Goal: Task Accomplishment & Management: Manage account settings

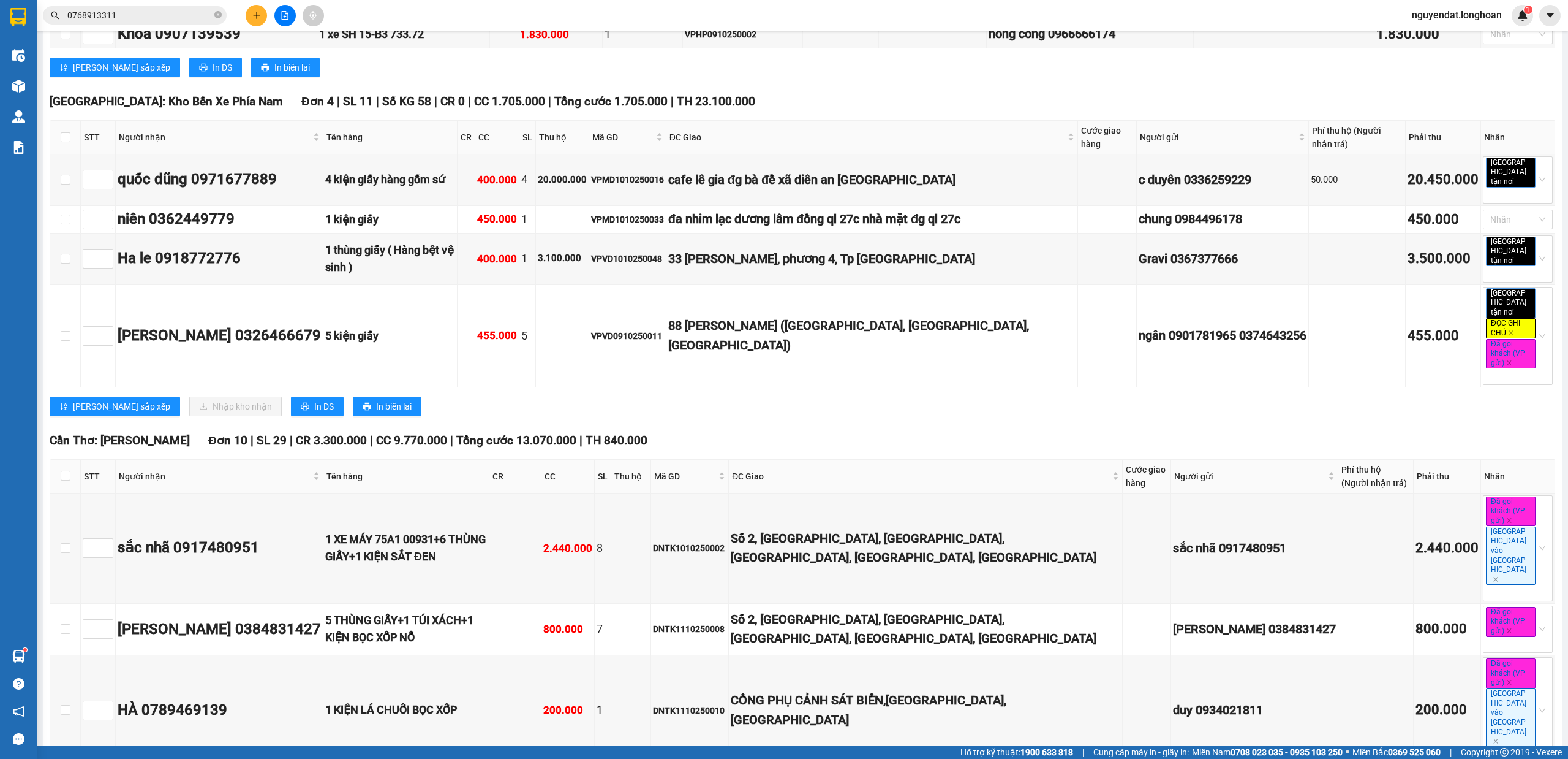
scroll to position [3741, 0]
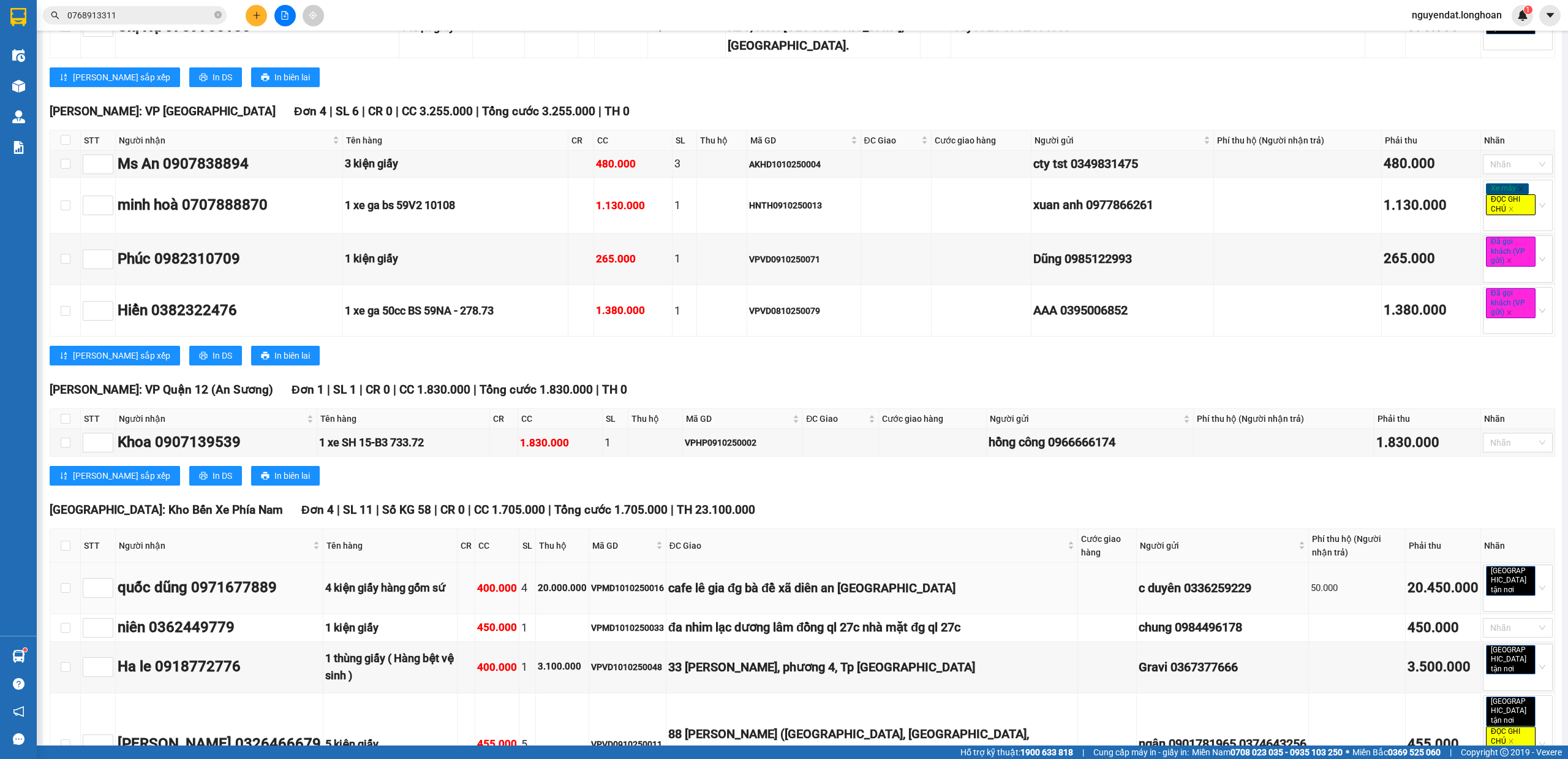
click at [57, 563] on td at bounding box center [65, 589] width 31 height 52
click at [62, 583] on input "checkbox" at bounding box center [65, 588] width 10 height 10
checkbox input "true"
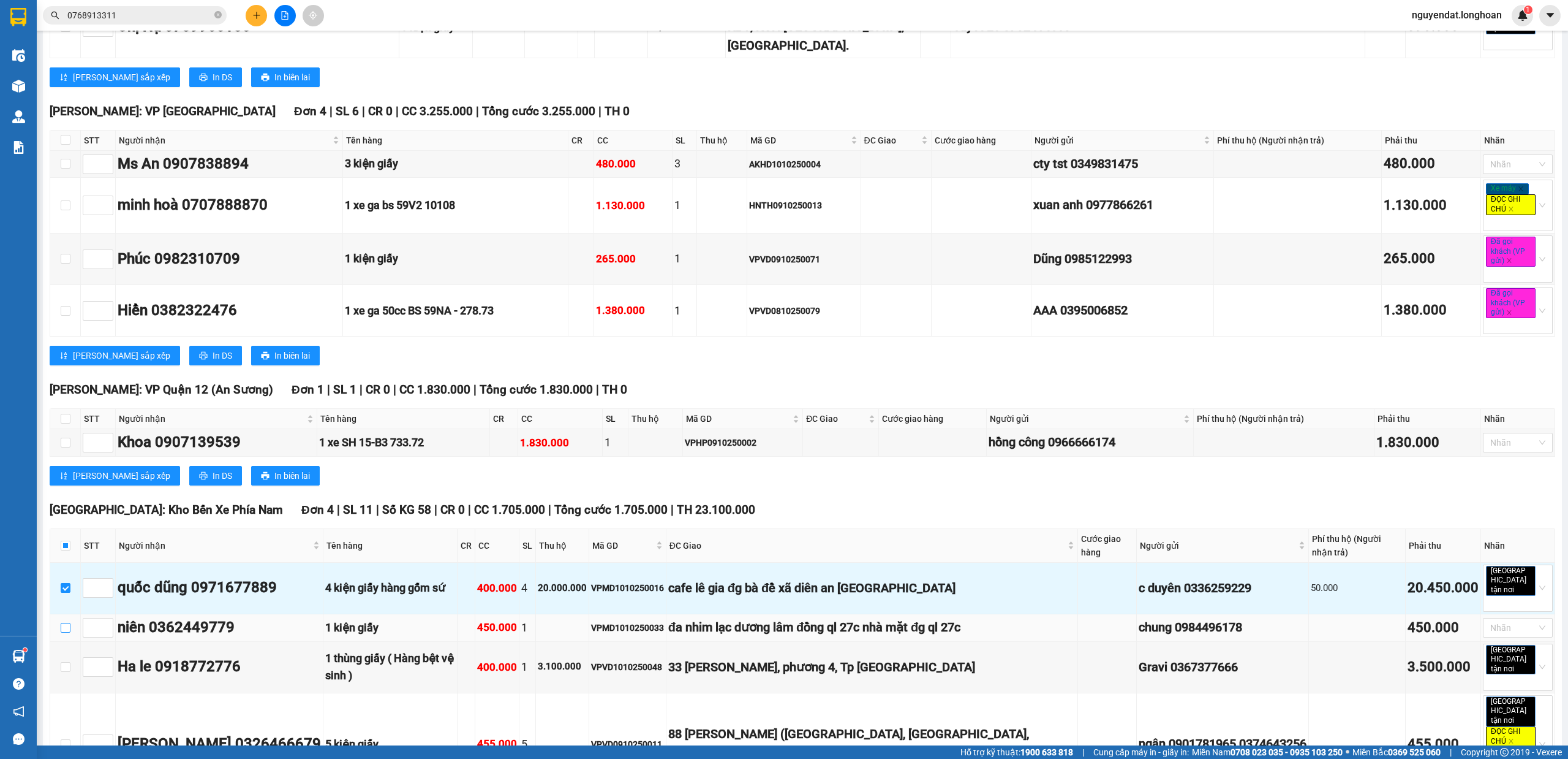
click at [65, 623] on input "checkbox" at bounding box center [65, 627] width 10 height 10
checkbox input "true"
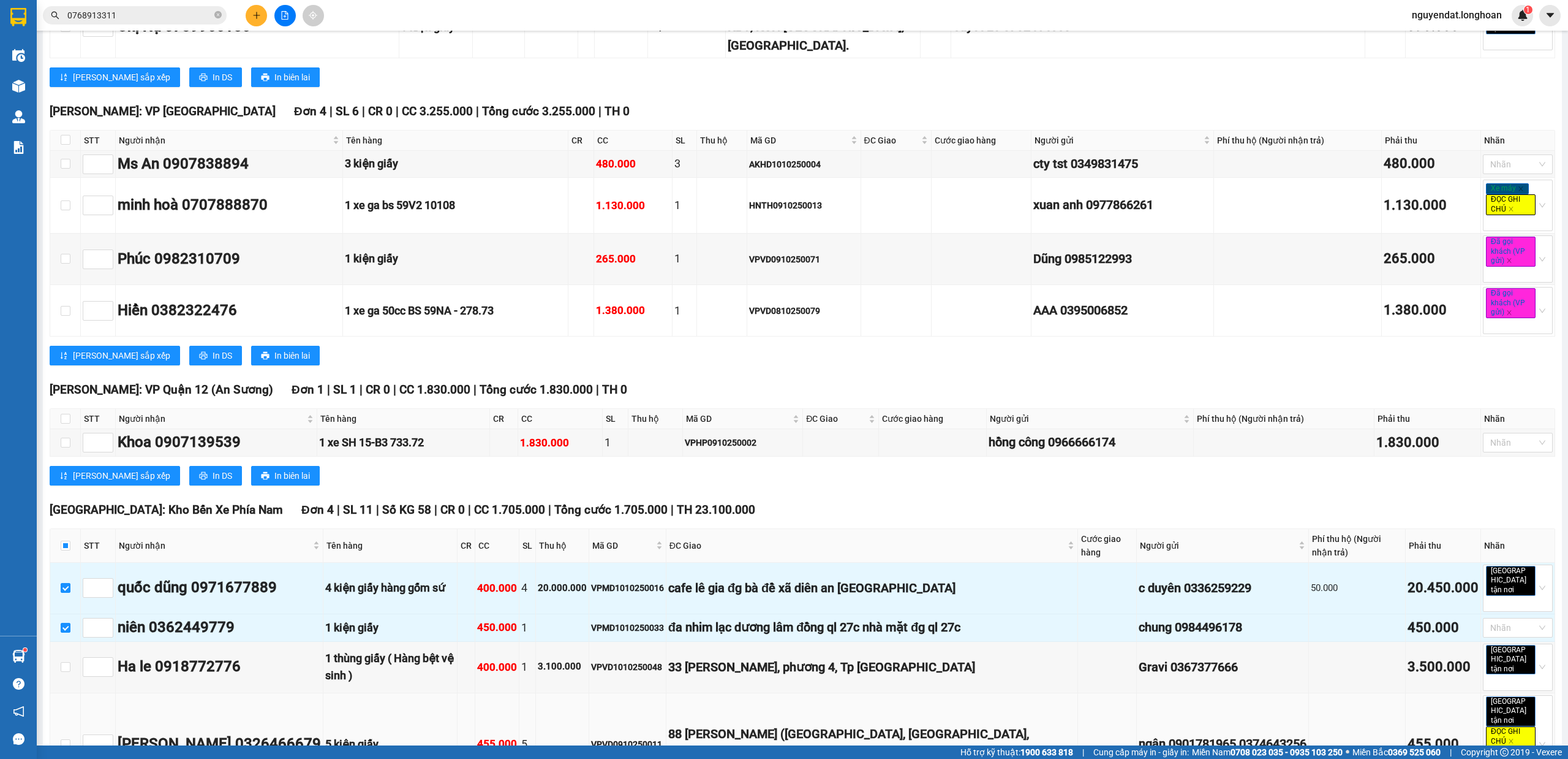
click at [70, 694] on td at bounding box center [65, 745] width 31 height 103
click at [66, 739] on input "checkbox" at bounding box center [65, 744] width 10 height 10
checkbox input "true"
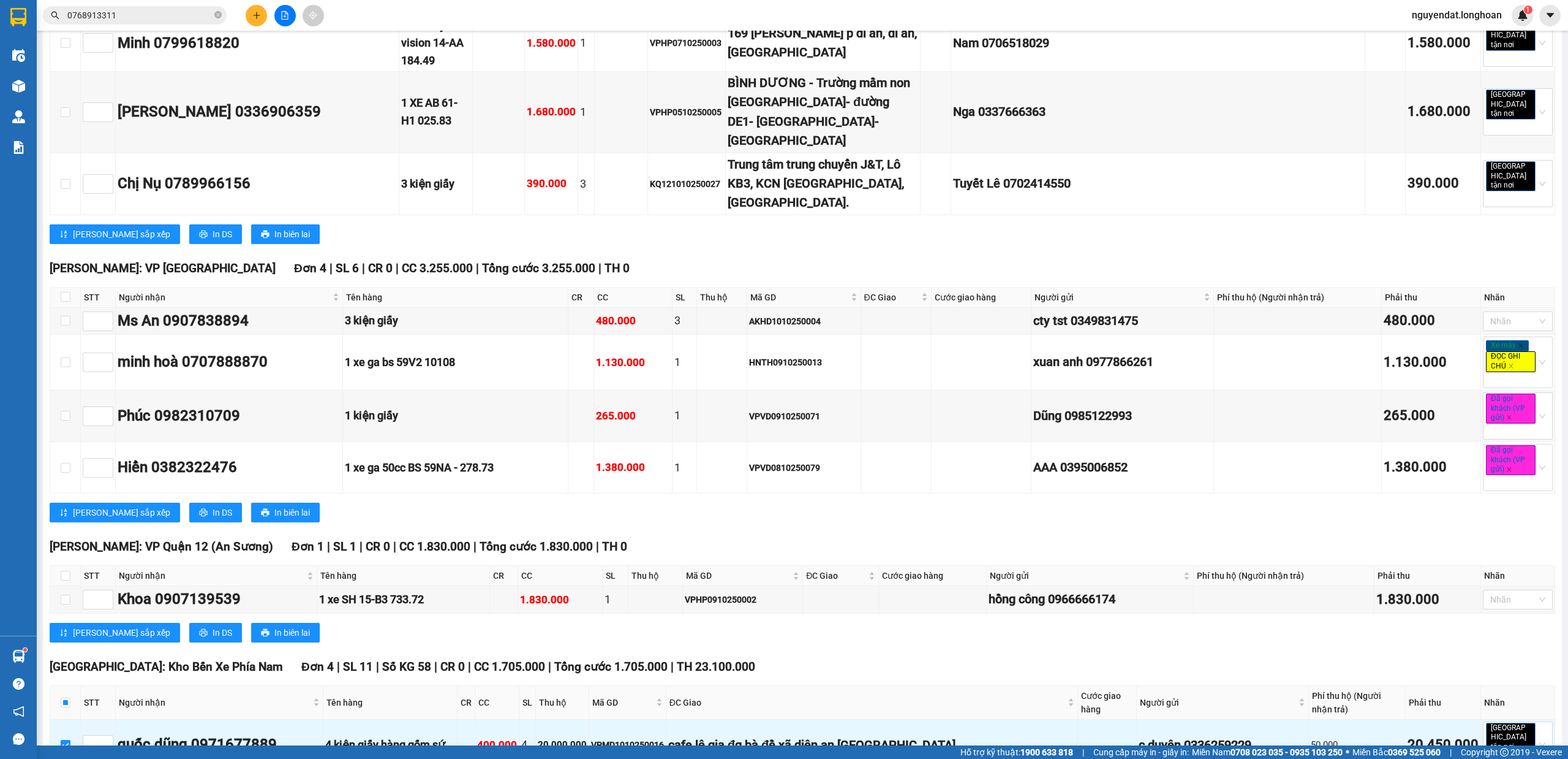
scroll to position [3720, 0]
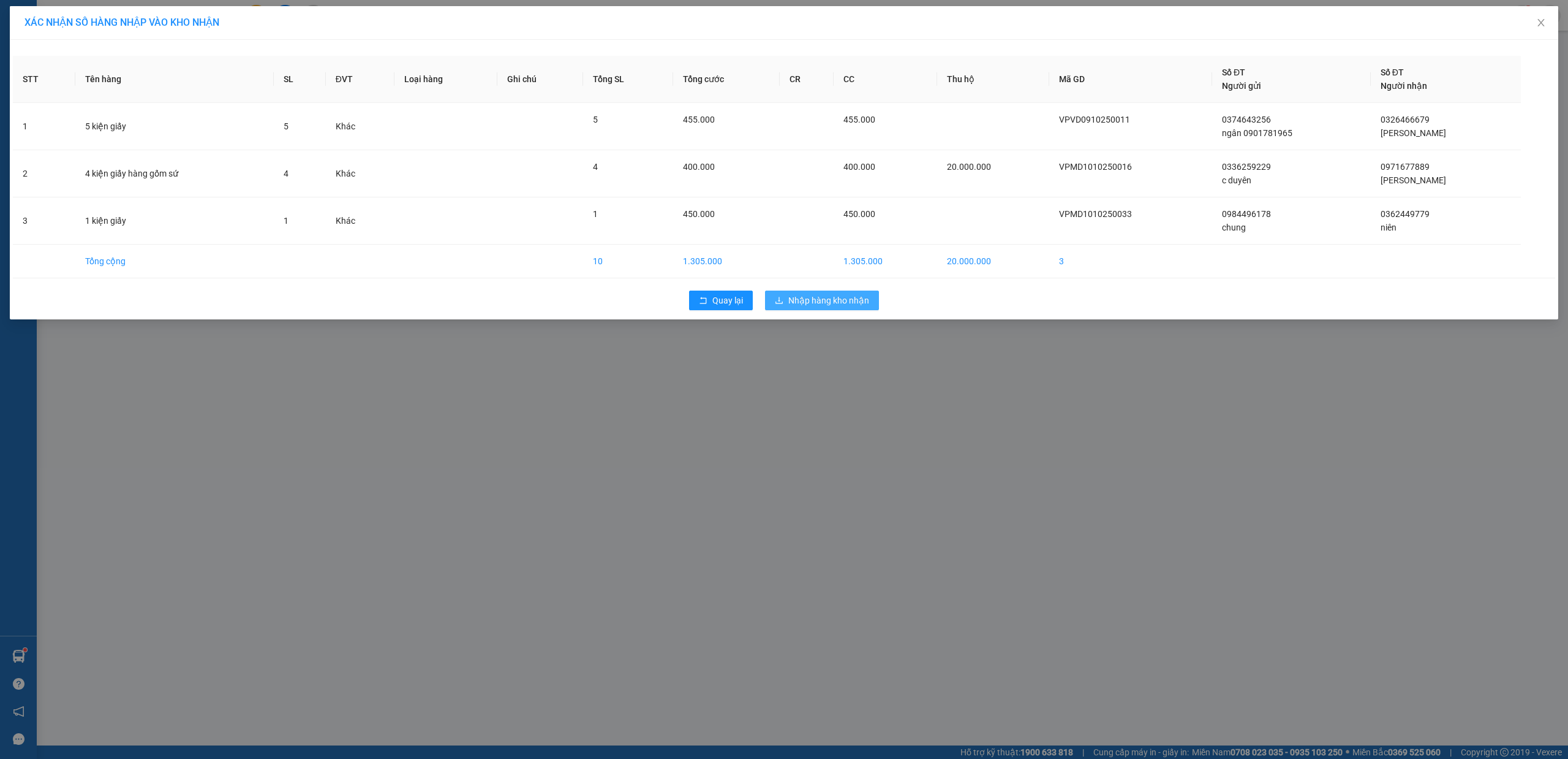
click at [823, 298] on span "Nhập hàng kho nhận" at bounding box center [829, 301] width 81 height 13
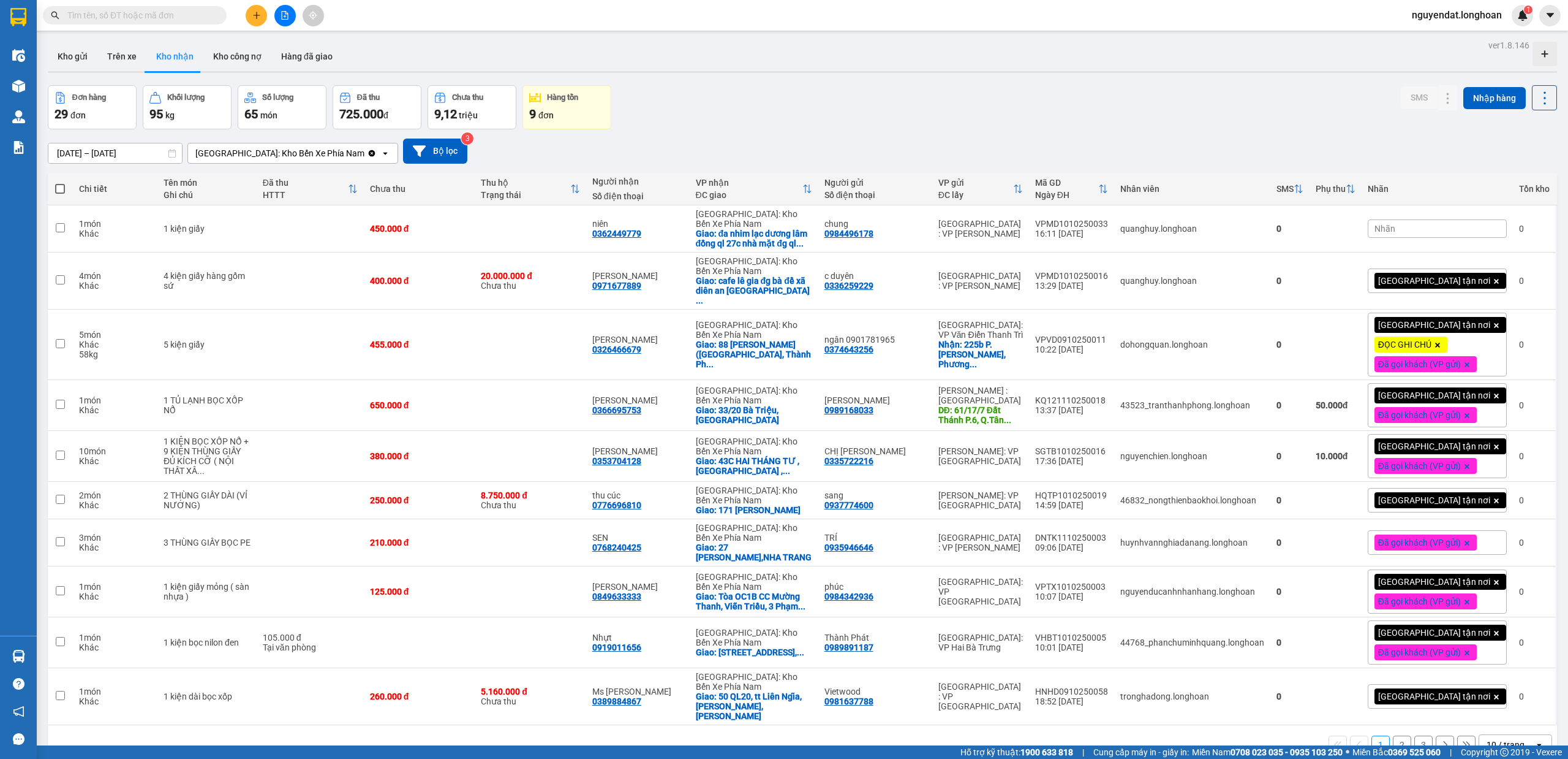
click at [287, 11] on icon "file-add" at bounding box center [284, 14] width 9 height 9
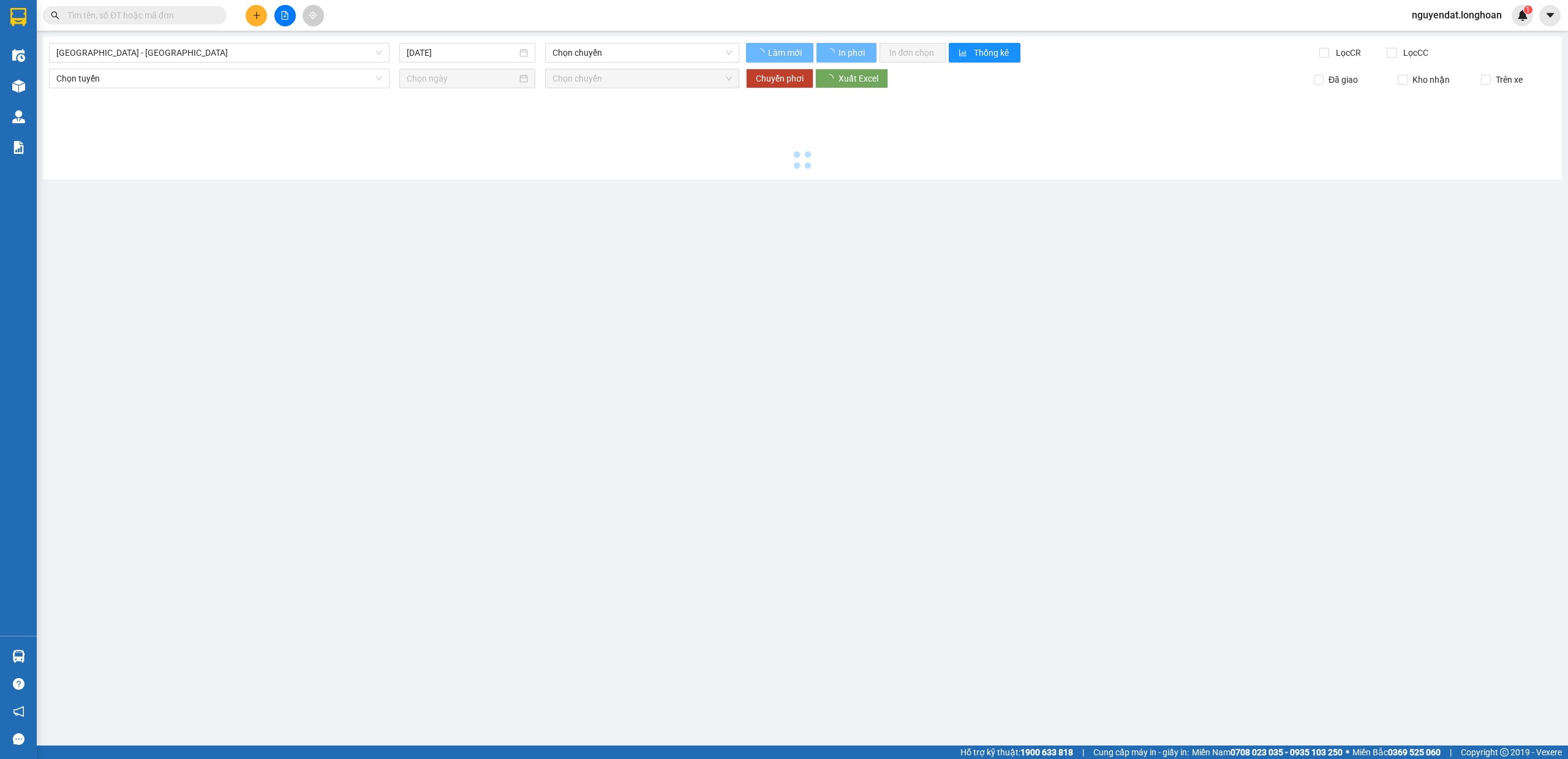
type input "[DATE]"
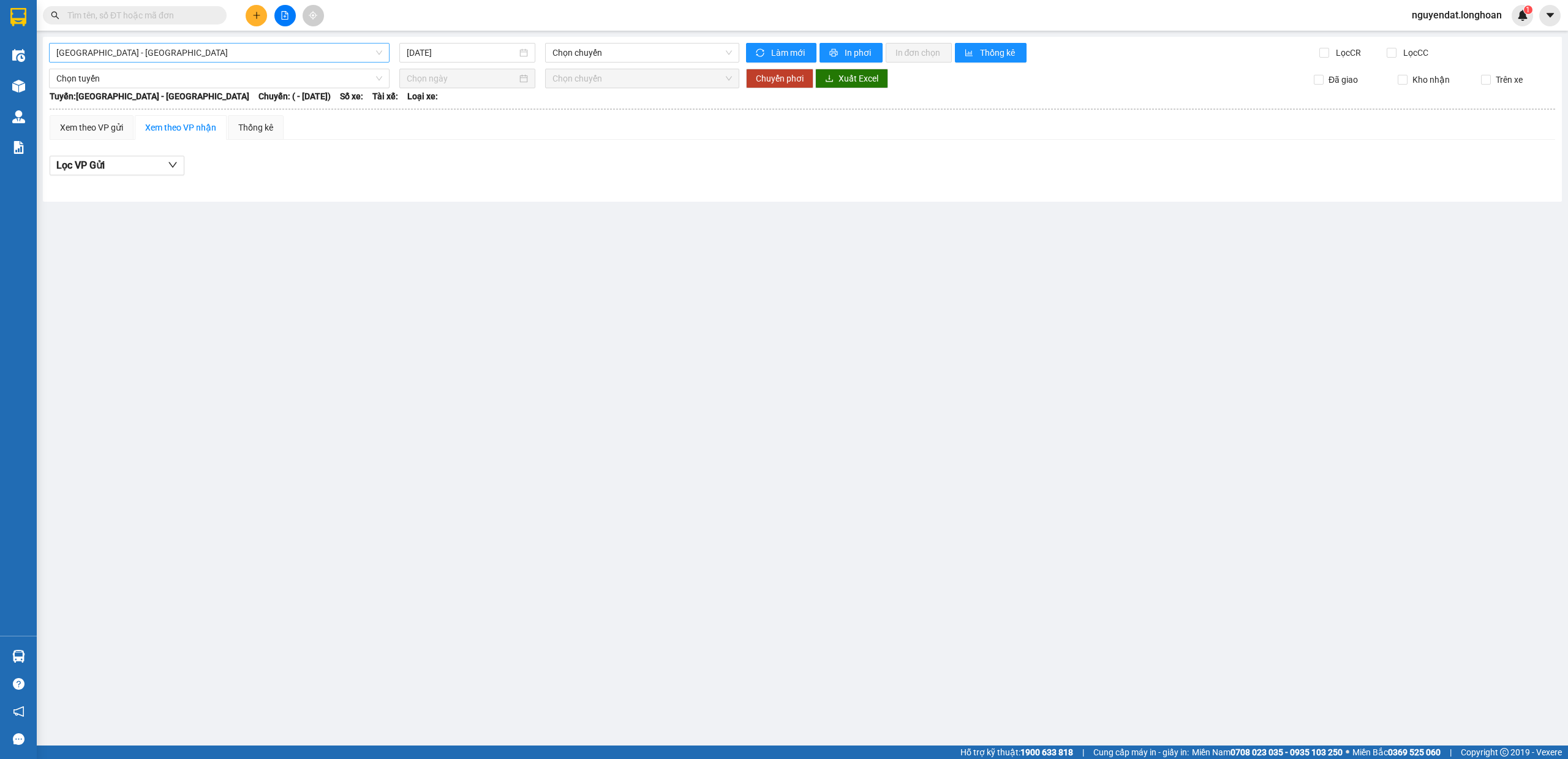
drag, startPoint x: 205, startPoint y: 40, endPoint x: 199, endPoint y: 55, distance: 16.2
click at [201, 52] on div "[GEOGRAPHIC_DATA] - [GEOGRAPHIC_DATA] [DATE] Chọn chuyến Làm mới In phơi In đơn…" at bounding box center [803, 119] width 1519 height 165
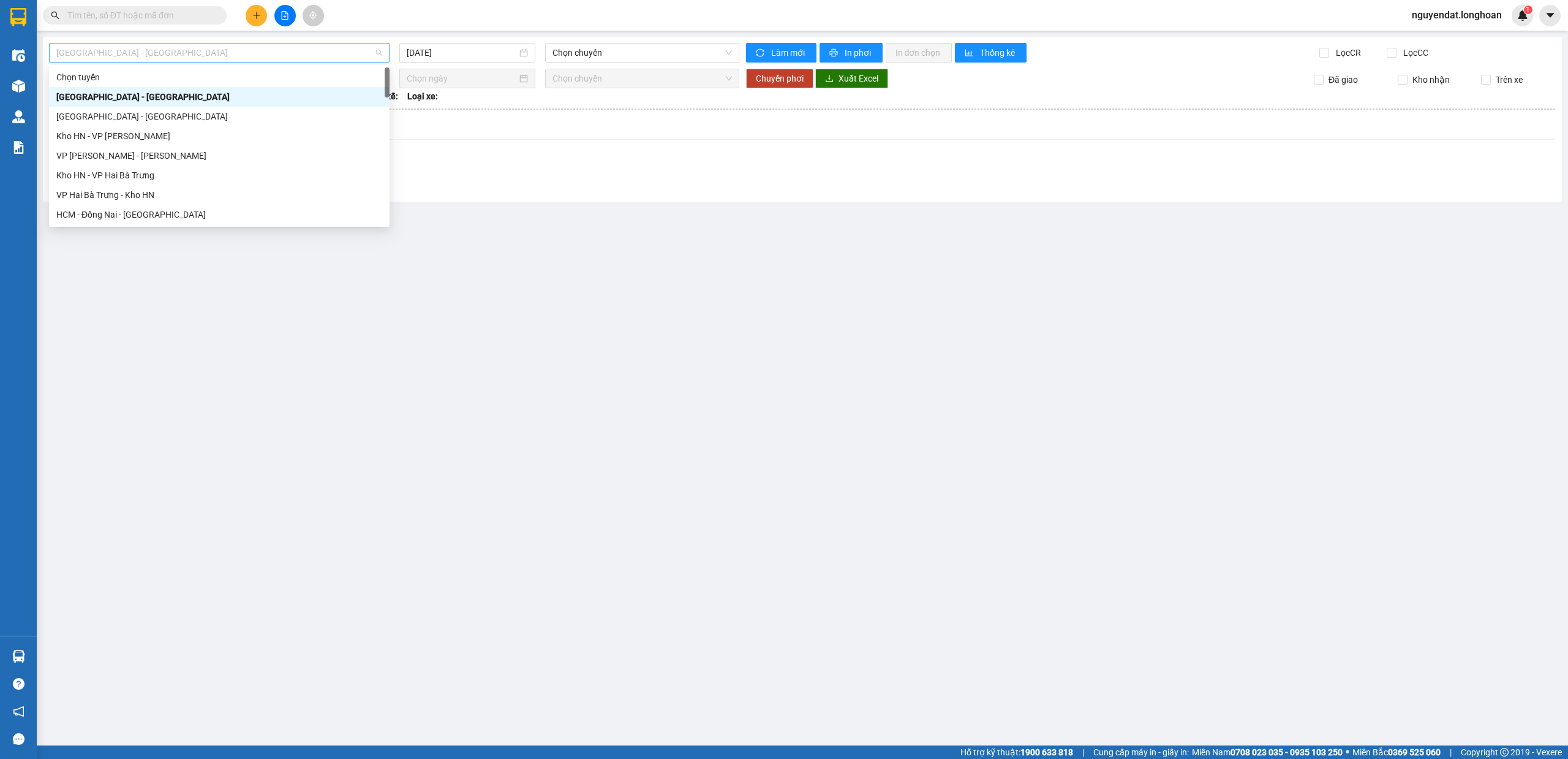
click at [199, 55] on span "[GEOGRAPHIC_DATA] - [GEOGRAPHIC_DATA]" at bounding box center [219, 52] width 326 height 18
click at [101, 123] on div "Nam [GEOGRAPHIC_DATA]" at bounding box center [219, 116] width 341 height 19
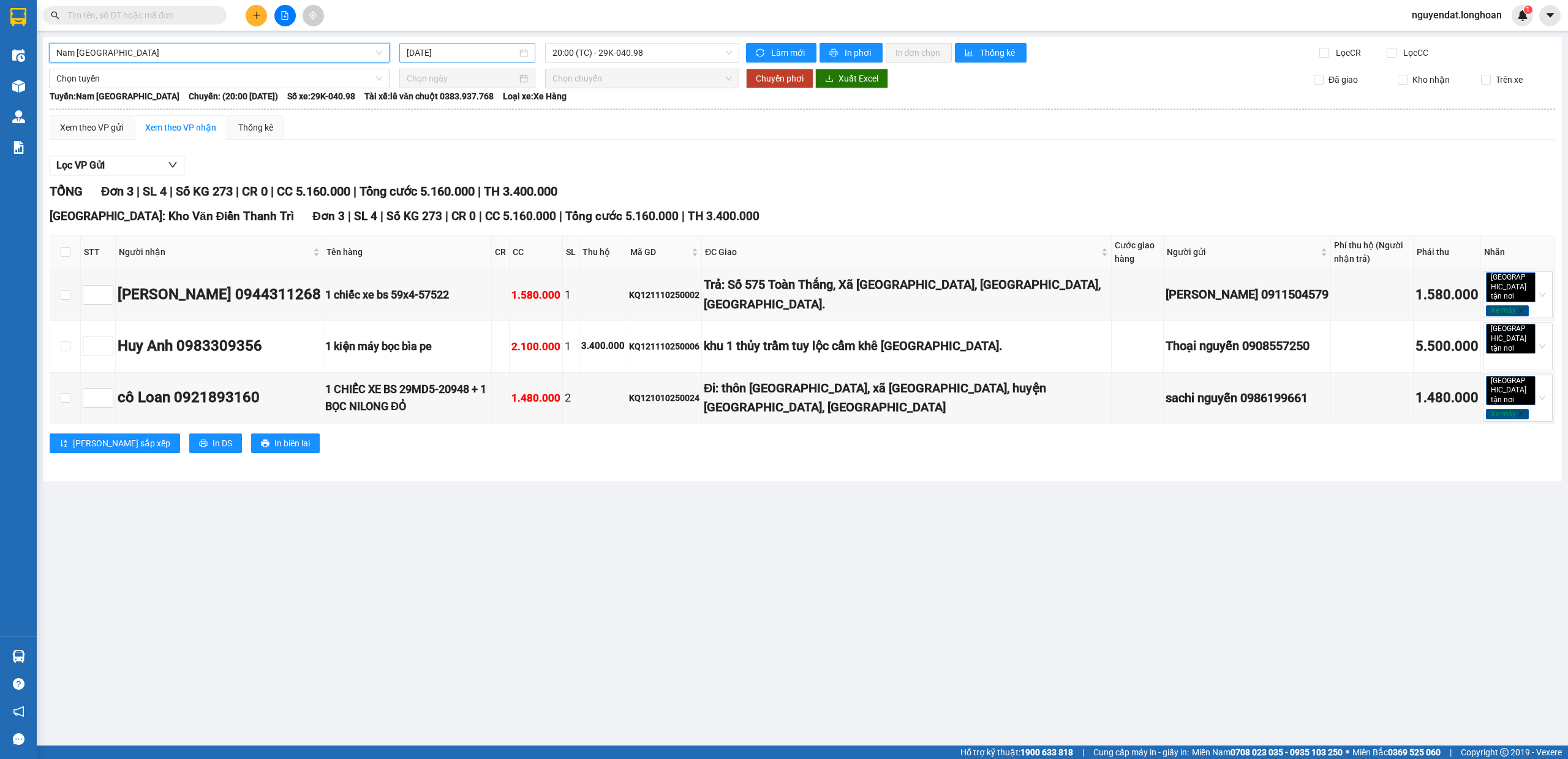
click at [451, 47] on input "[DATE]" at bounding box center [462, 53] width 110 height 13
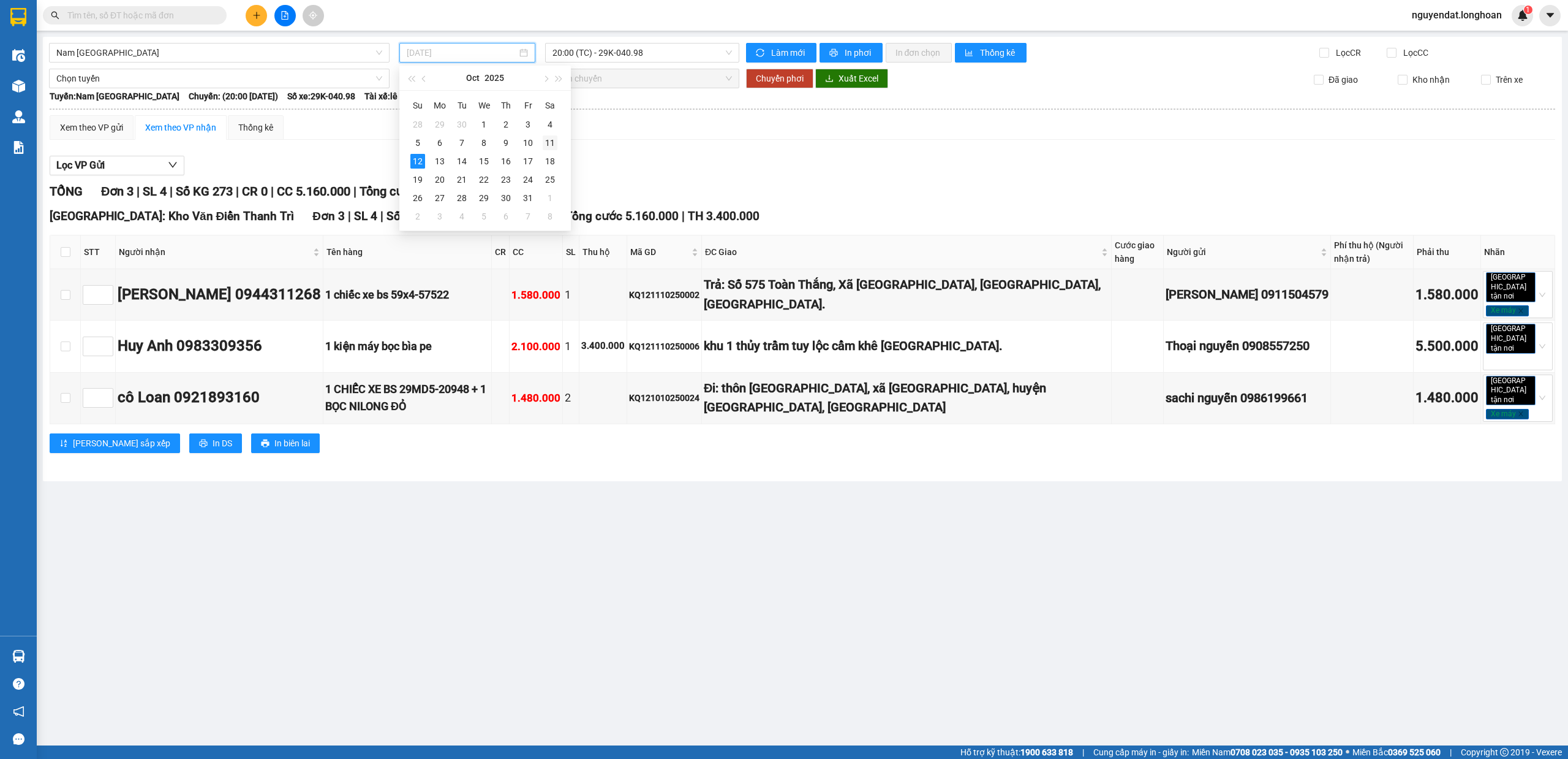
click at [546, 140] on div "11" at bounding box center [549, 142] width 14 height 14
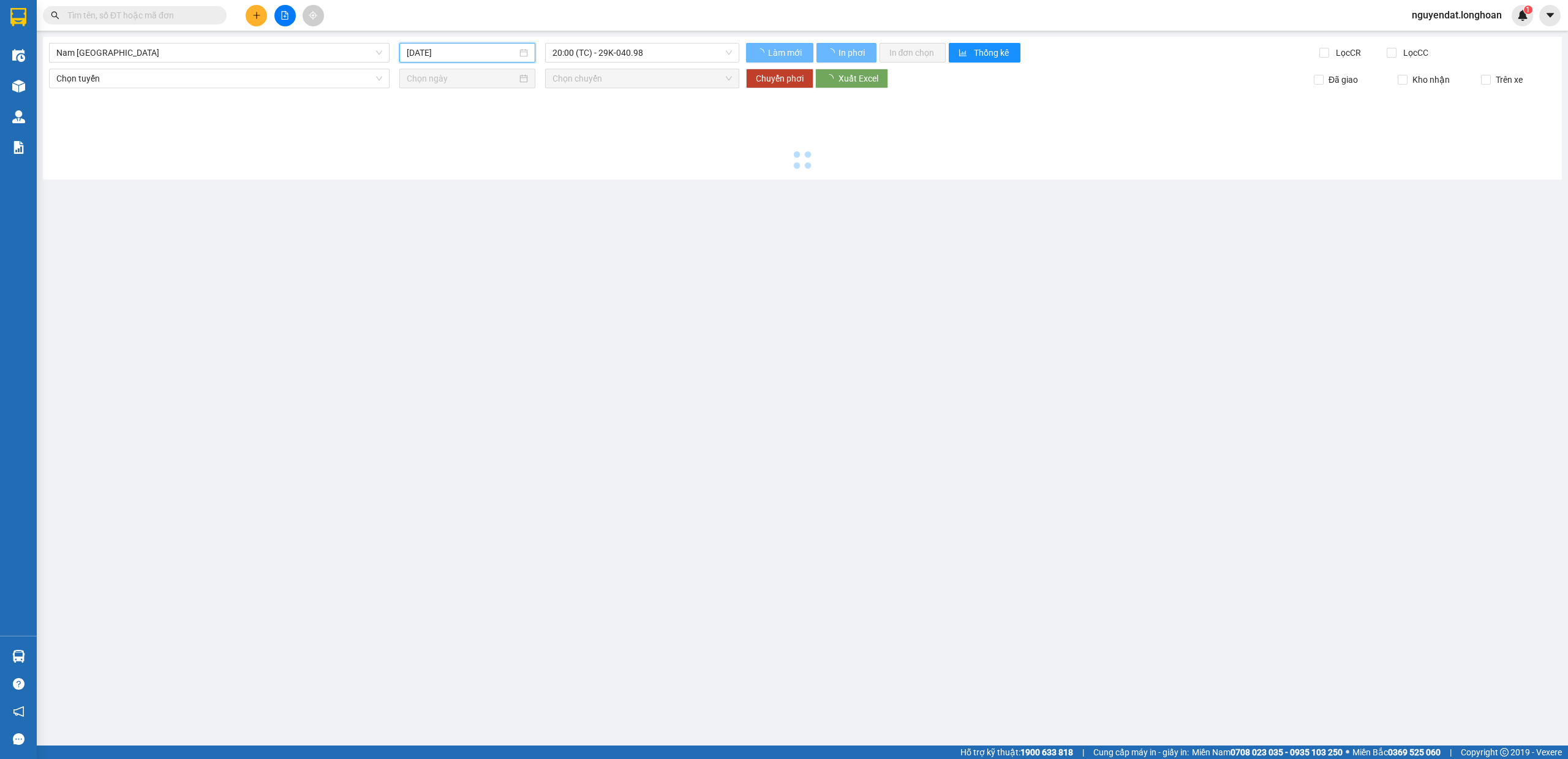
type input "[DATE]"
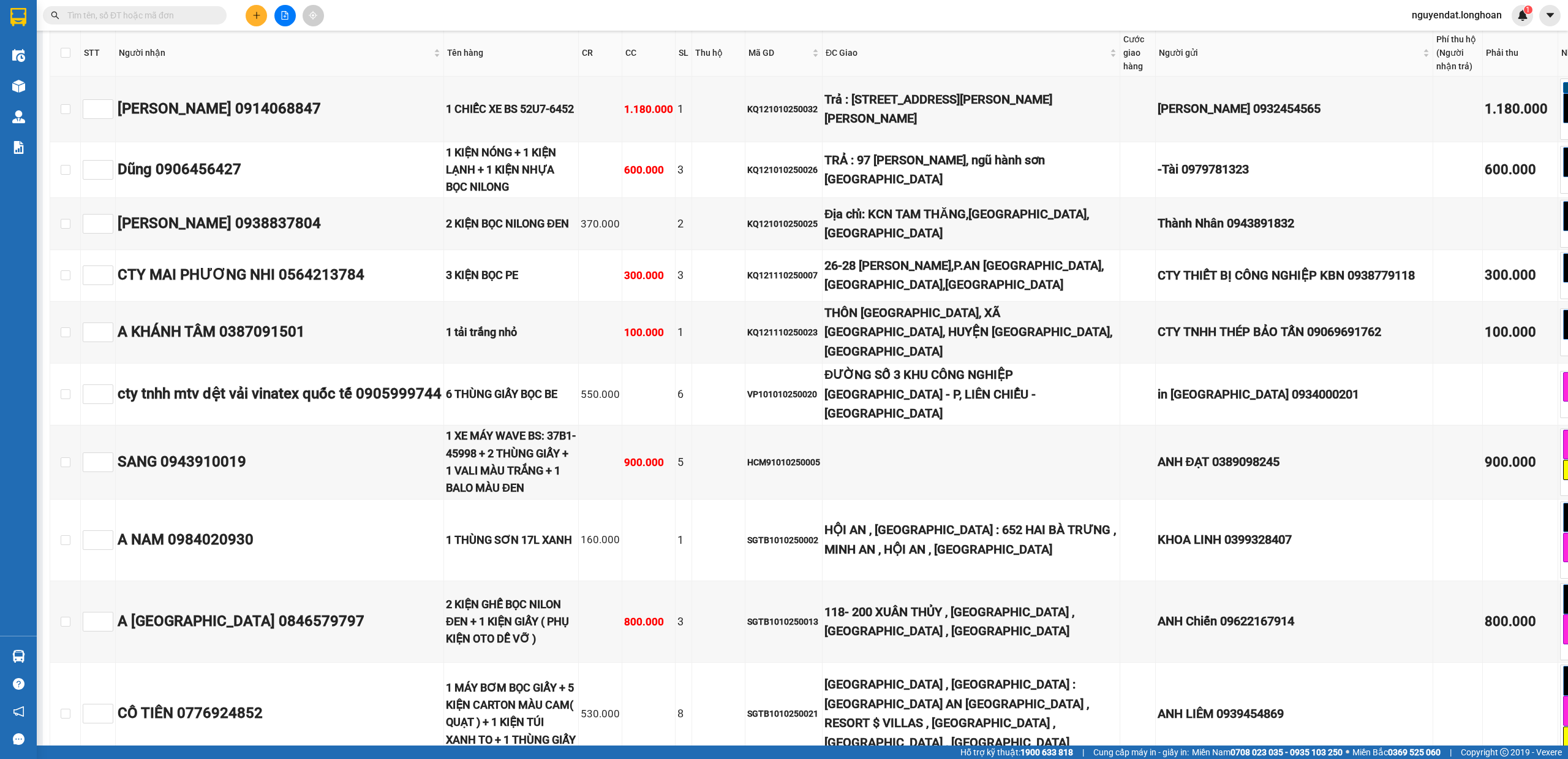
scroll to position [8467, 0]
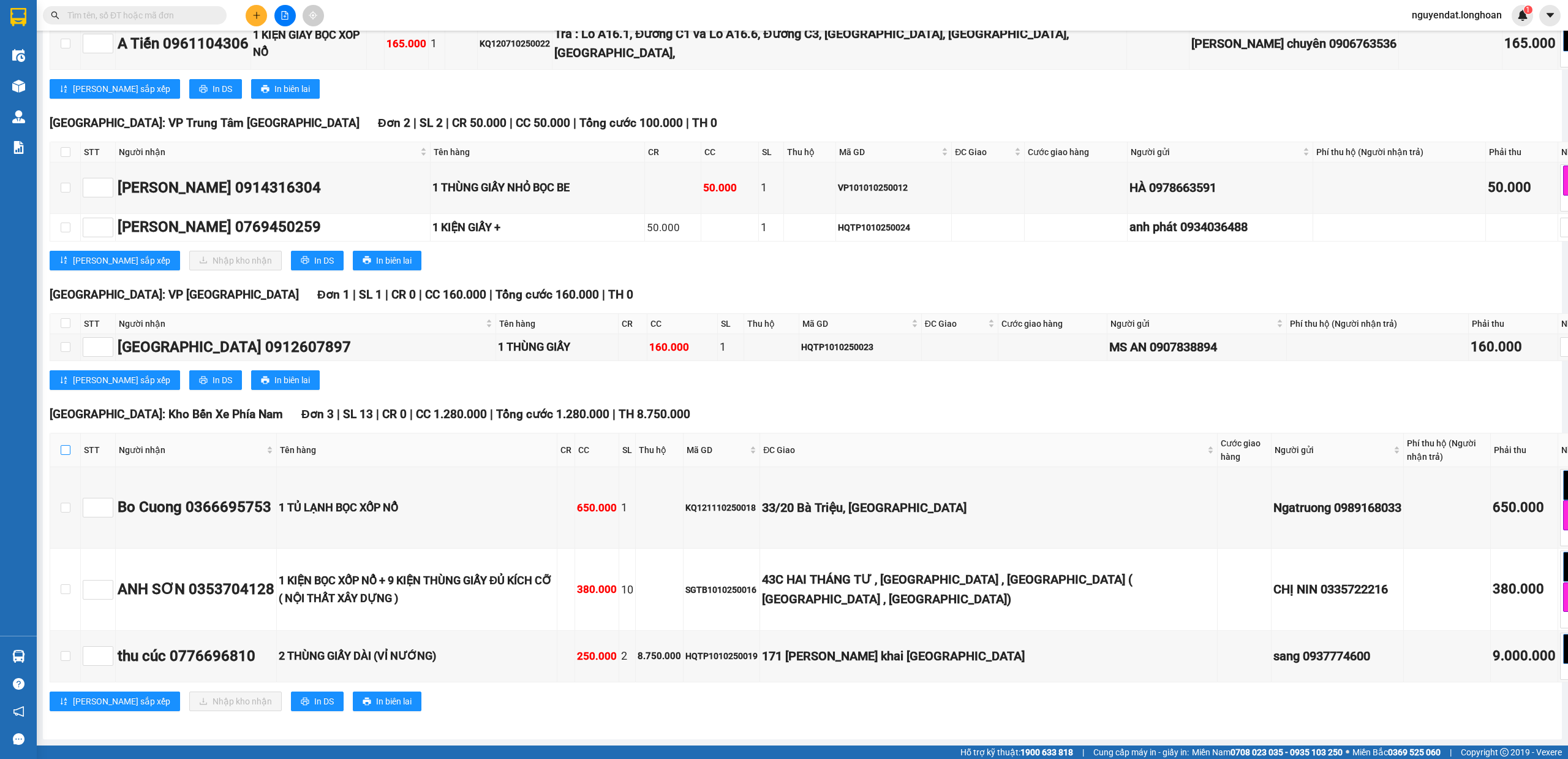
click at [66, 454] on input "checkbox" at bounding box center [65, 450] width 10 height 10
checkbox input "true"
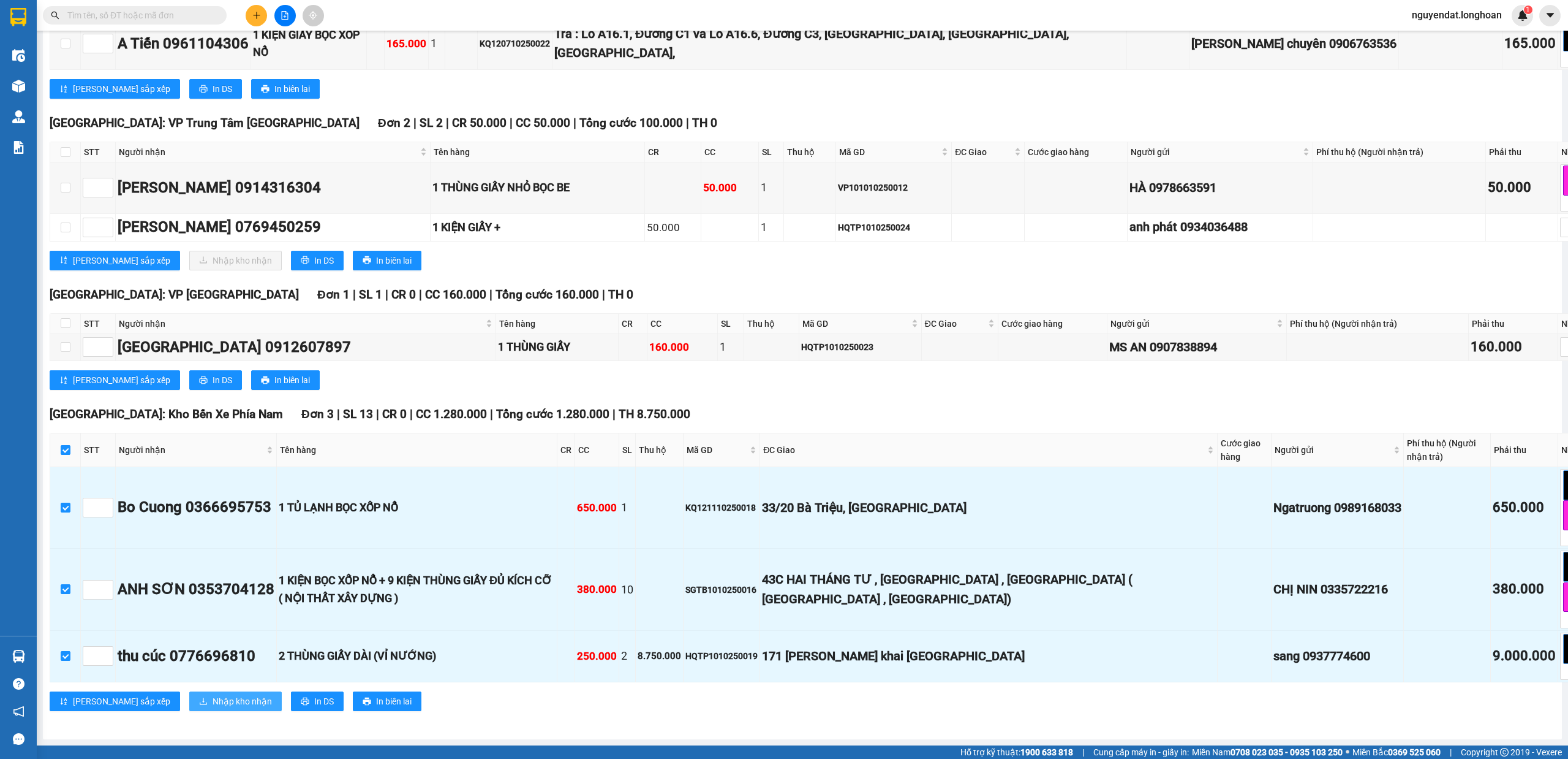
click at [212, 701] on span "Nhập kho nhận" at bounding box center [242, 701] width 60 height 13
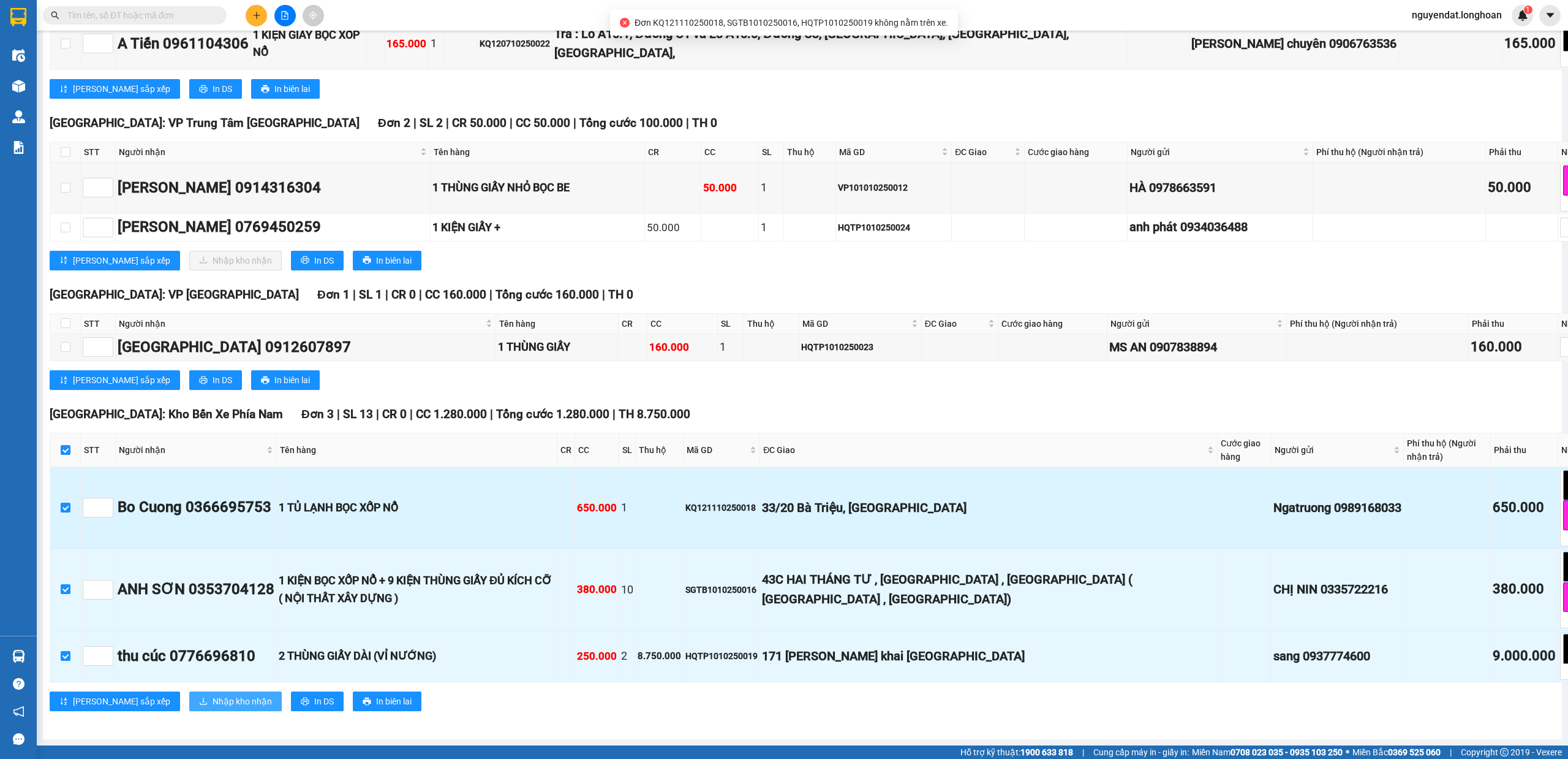
scroll to position [8331, 0]
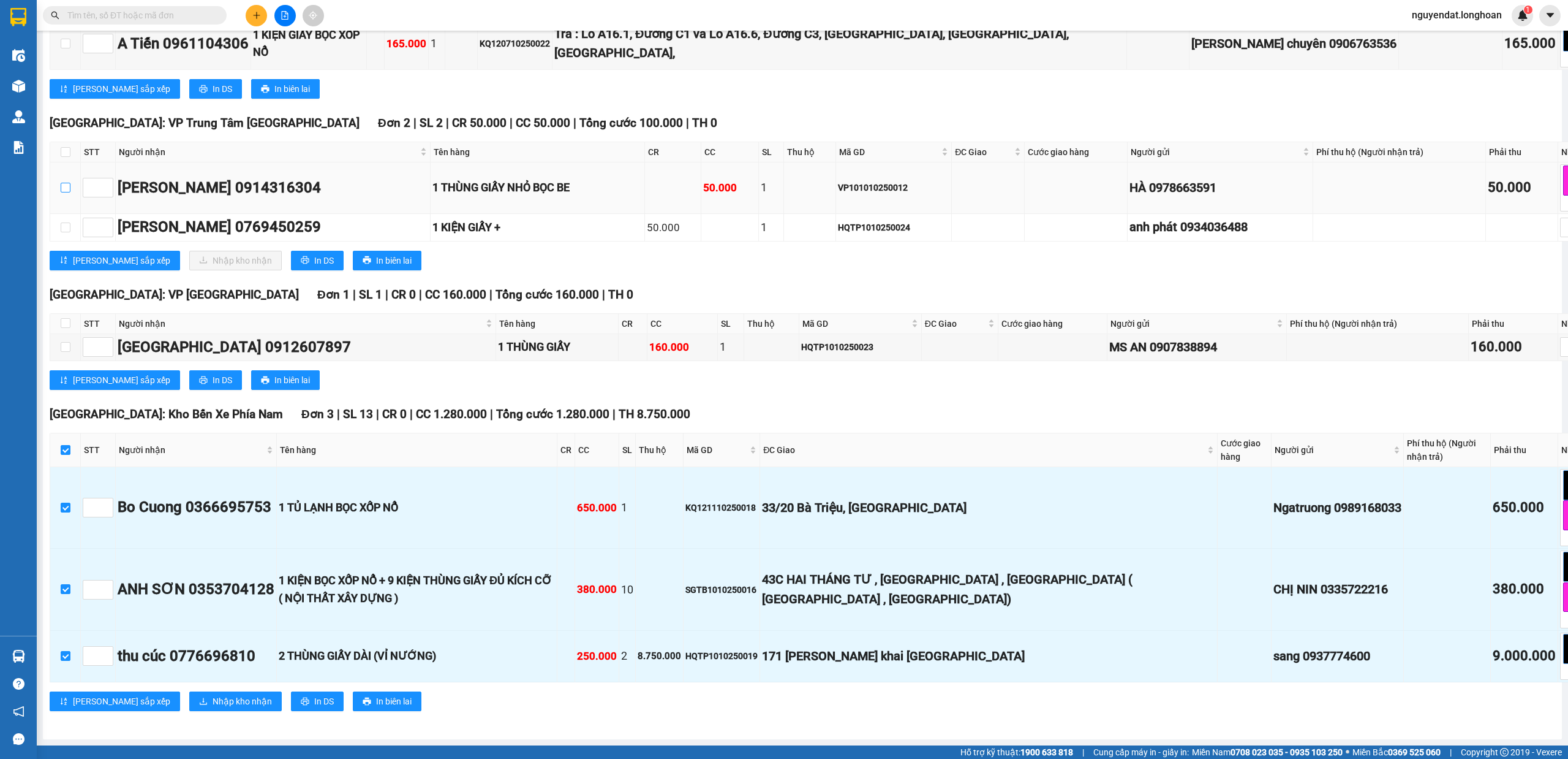
click at [69, 192] on input "checkbox" at bounding box center [65, 187] width 10 height 10
checkbox input "true"
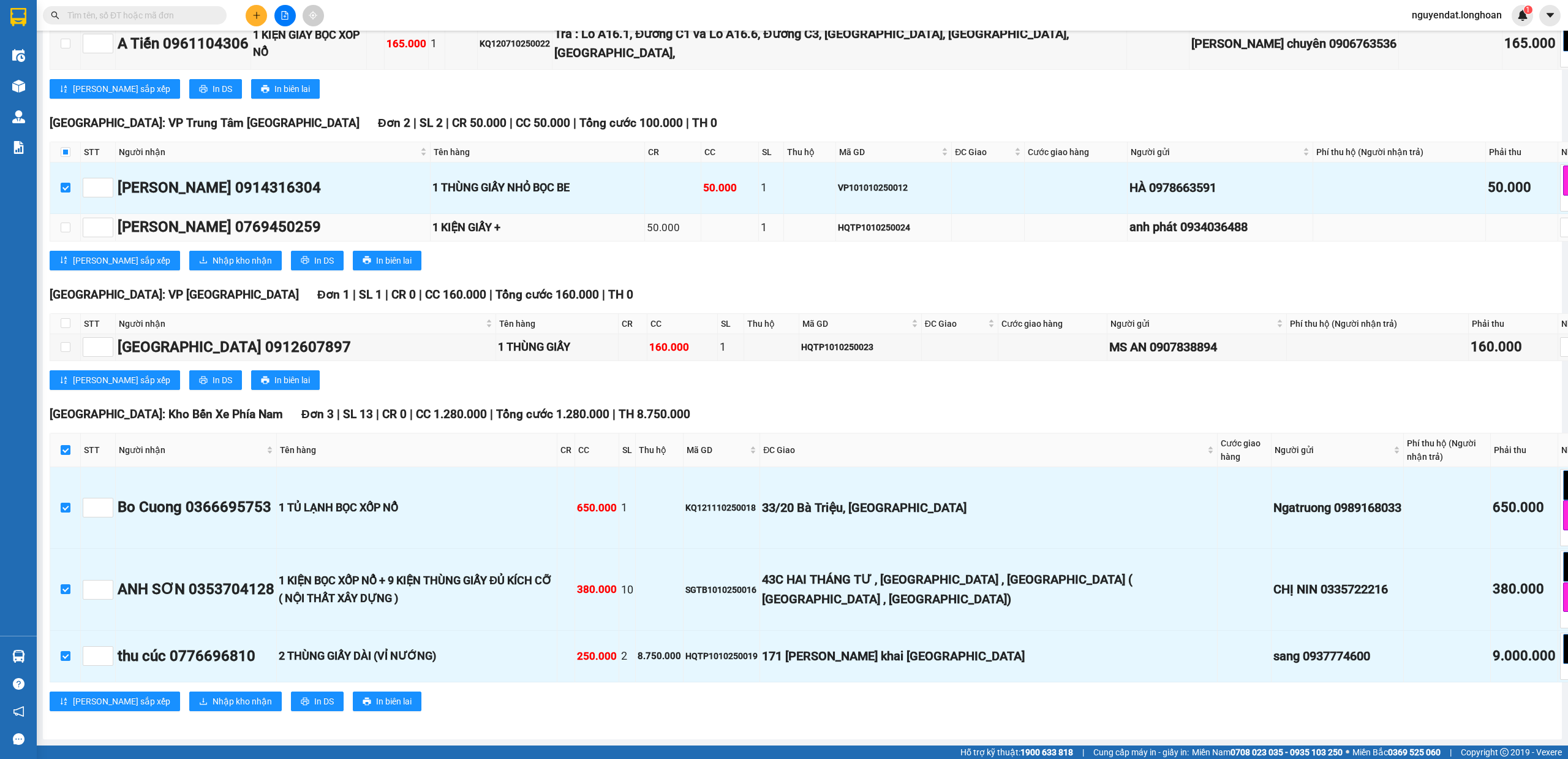
click at [61, 241] on td at bounding box center [65, 228] width 31 height 28
click at [61, 234] on label at bounding box center [65, 228] width 10 height 13
click at [61, 233] on input "checkbox" at bounding box center [65, 228] width 10 height 10
checkbox input "true"
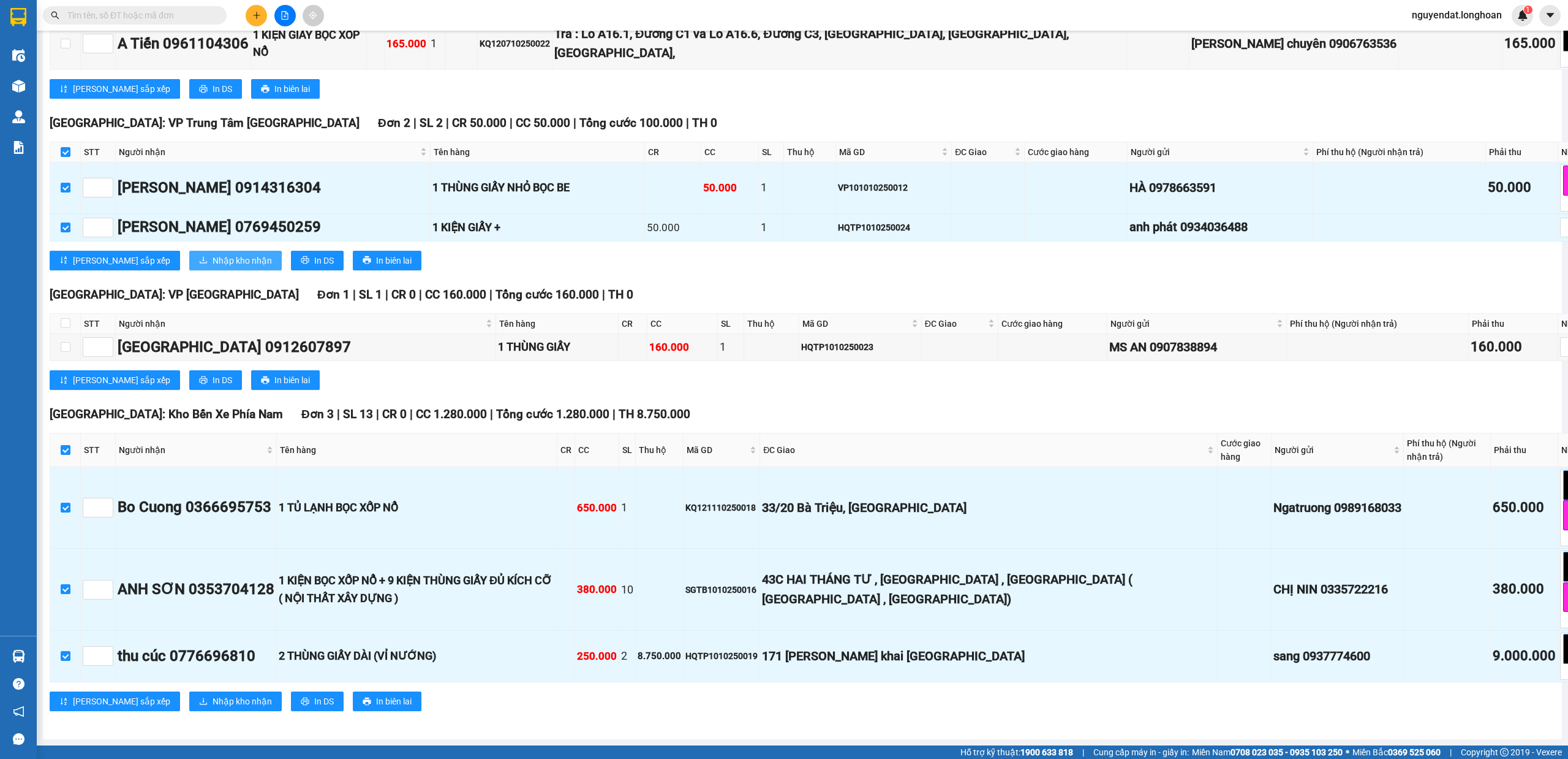
click at [212, 267] on span "Nhập kho nhận" at bounding box center [242, 260] width 60 height 13
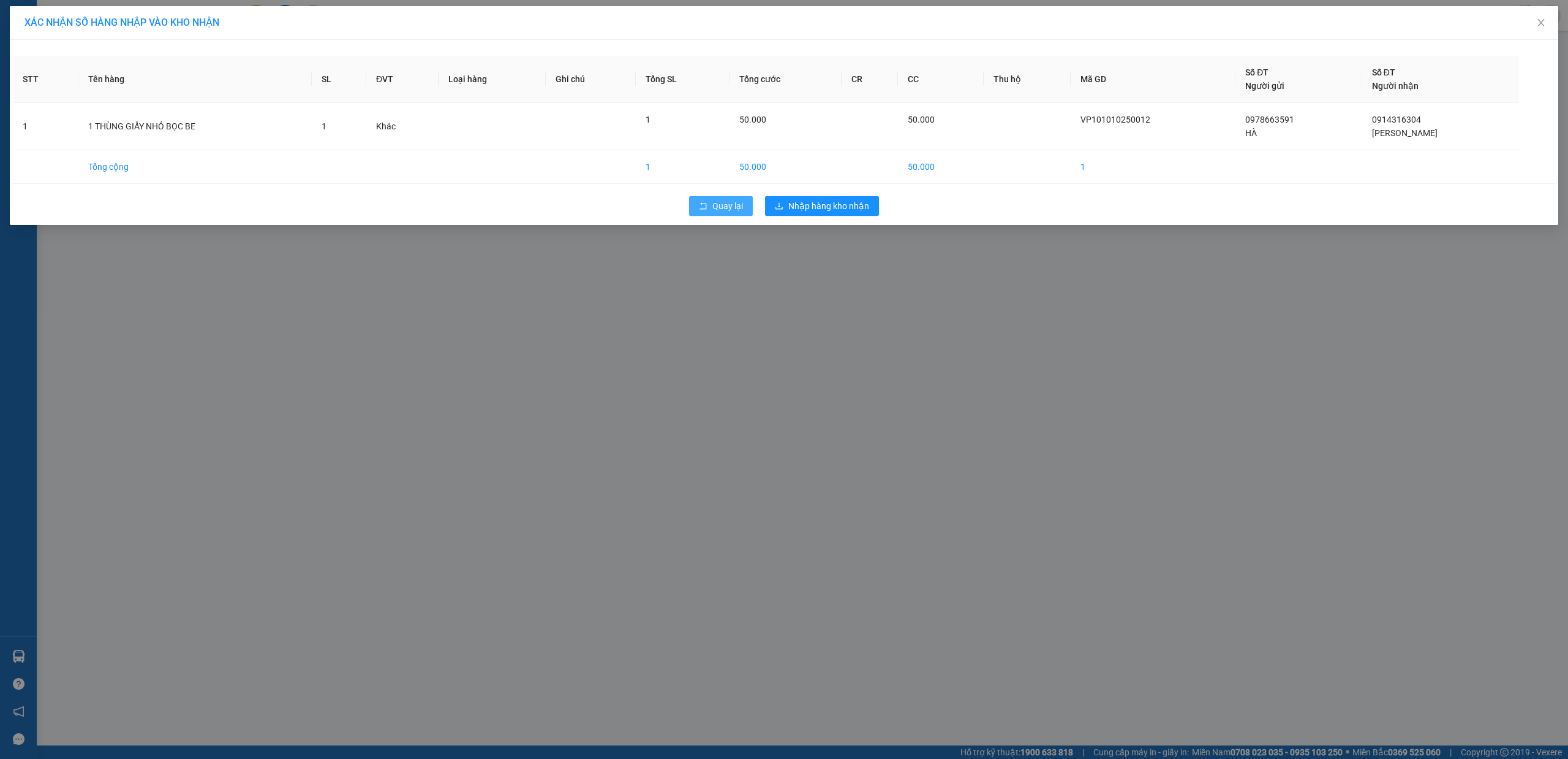
click at [719, 201] on span "Quay lại" at bounding box center [728, 206] width 31 height 13
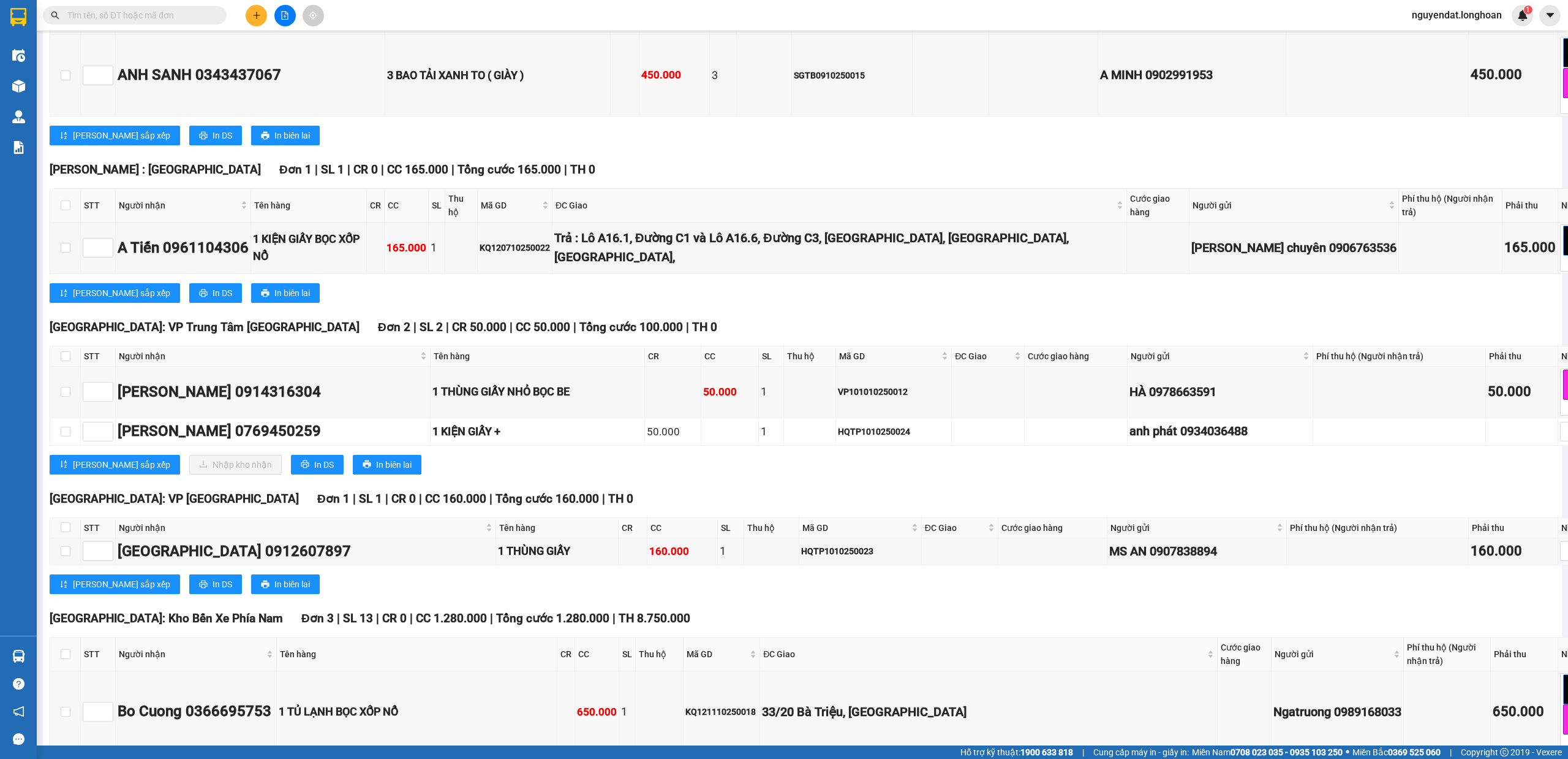
scroll to position [8467, 0]
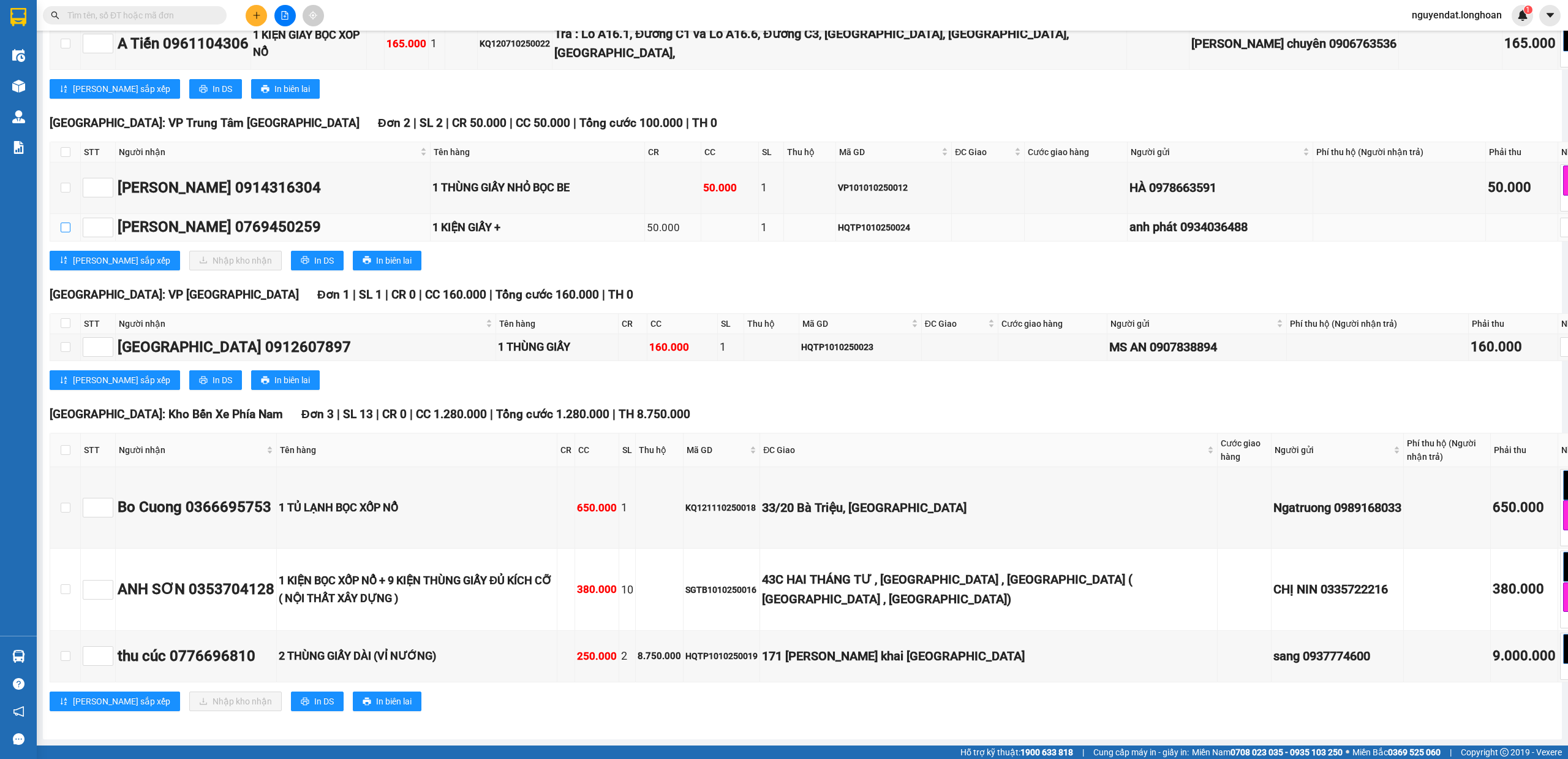
click at [60, 233] on input "checkbox" at bounding box center [65, 228] width 10 height 10
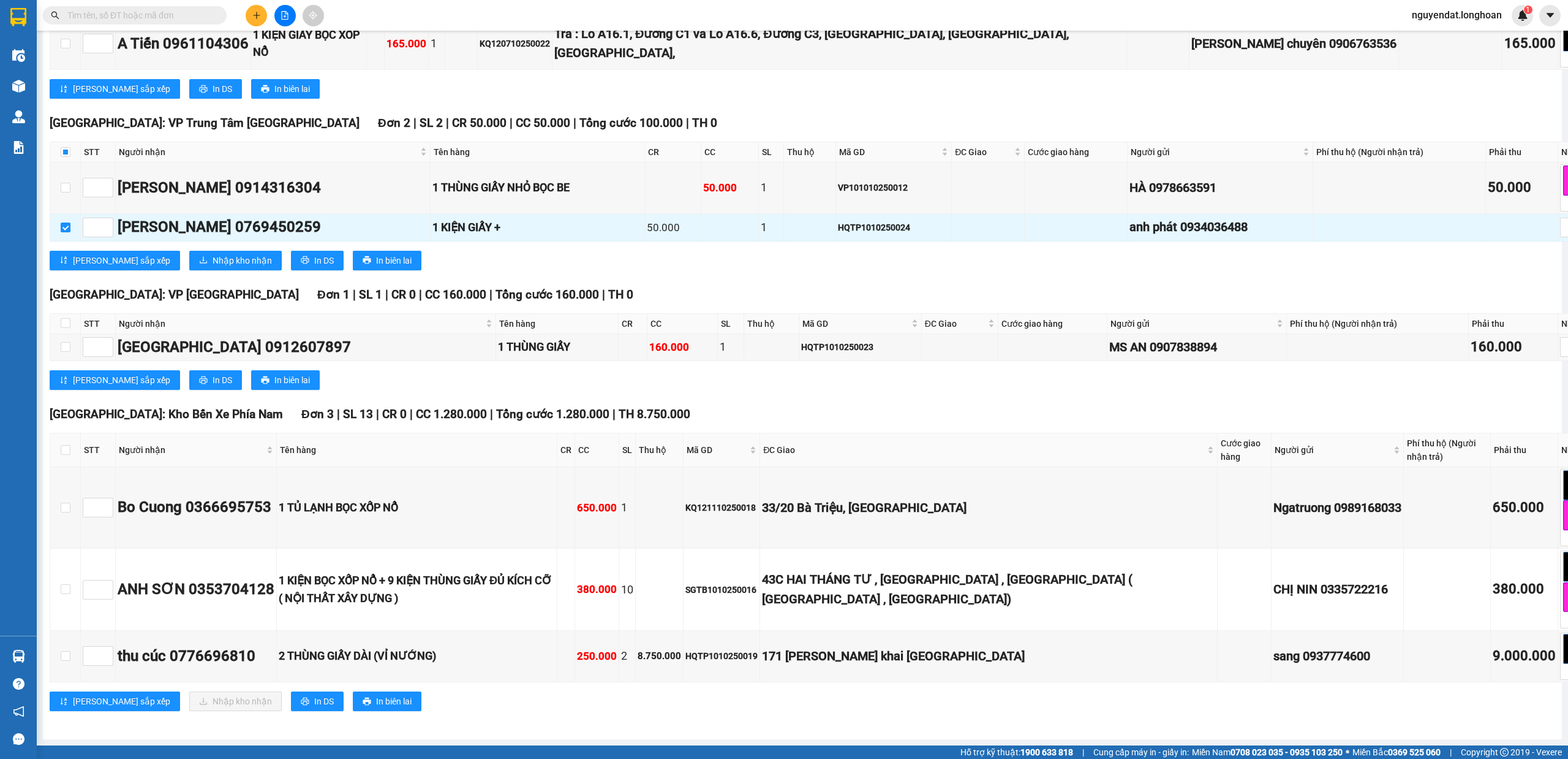
click at [182, 280] on div "[GEOGRAPHIC_DATA]: VP Trung Tâm [GEOGRAPHIC_DATA] 2 | SL 2 | CR 50.000 | CC 50.…" at bounding box center [841, 197] width 1582 height 165
click at [212, 267] on span "Nhập kho nhận" at bounding box center [242, 260] width 60 height 13
click at [72, 241] on td at bounding box center [65, 228] width 31 height 28
click at [65, 233] on input "checkbox" at bounding box center [65, 228] width 10 height 10
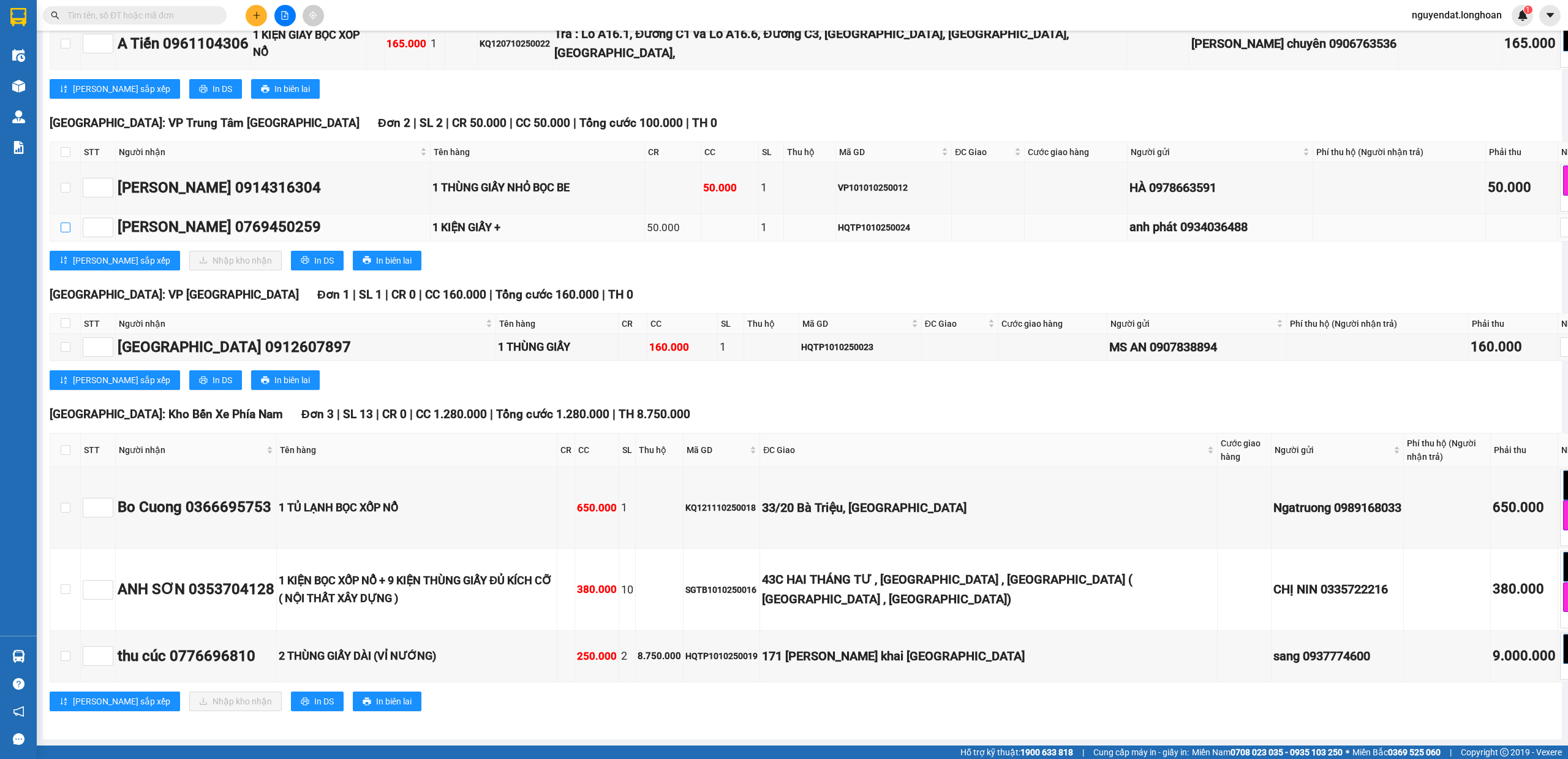
click at [65, 233] on input "checkbox" at bounding box center [65, 228] width 10 height 10
checkbox input "true"
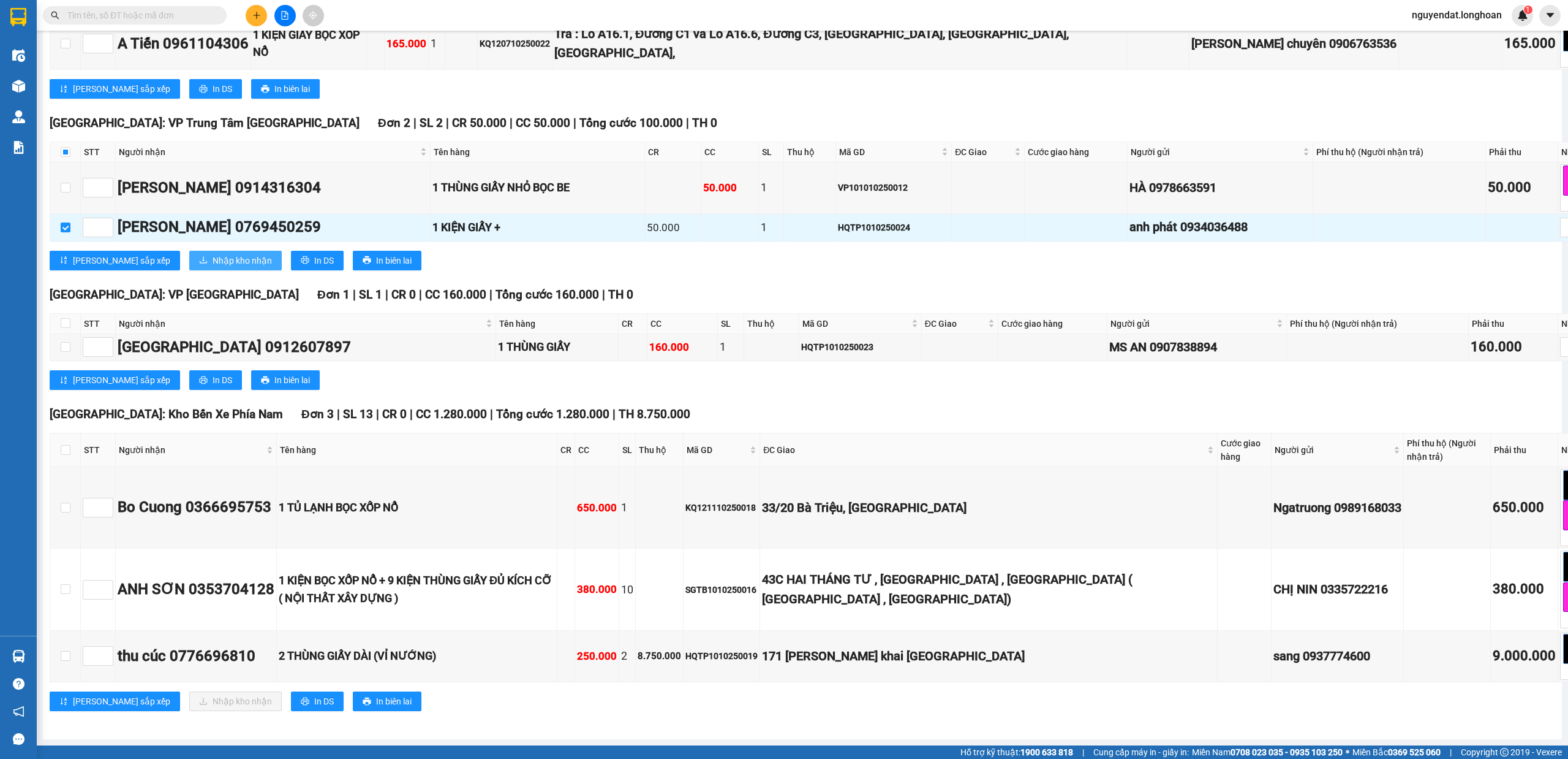
click at [212, 267] on span "Nhập kho nhận" at bounding box center [242, 260] width 60 height 13
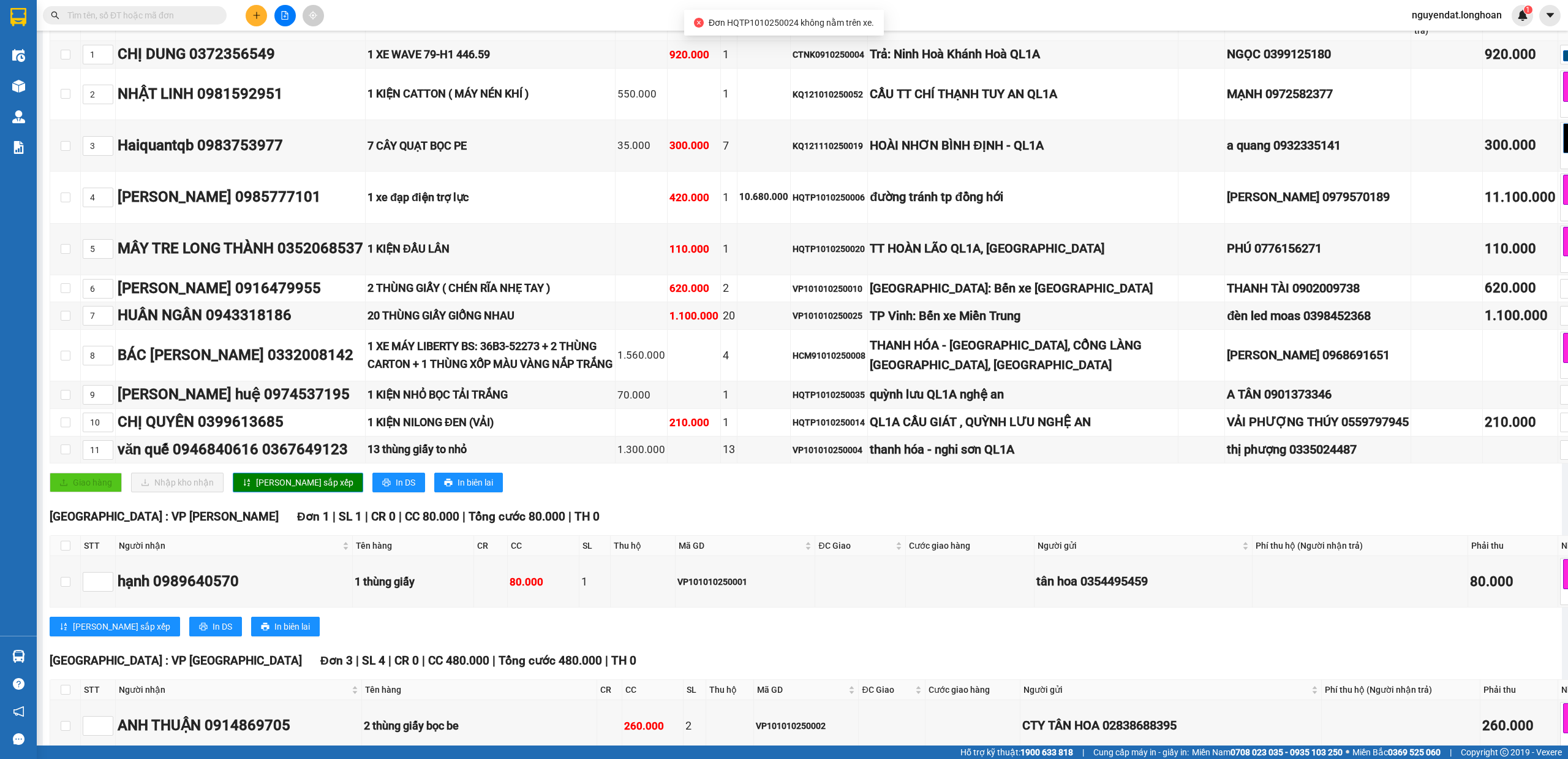
scroll to position [0, 0]
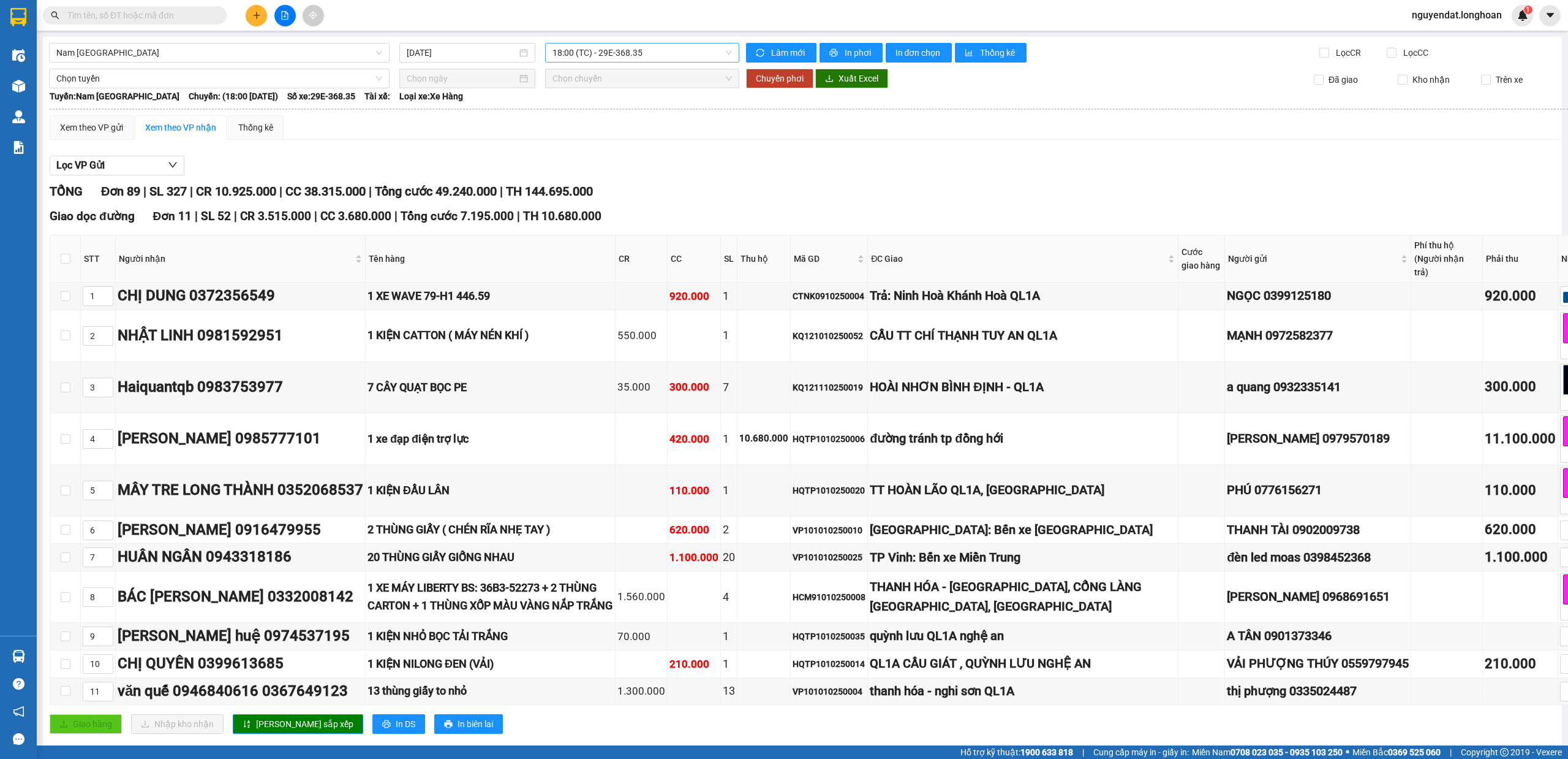
click at [645, 50] on span "18:00 (TC) - 29E-368.35" at bounding box center [642, 52] width 181 height 18
click at [614, 120] on div "20:00 (TC) - 29K-107.57" at bounding box center [596, 116] width 96 height 13
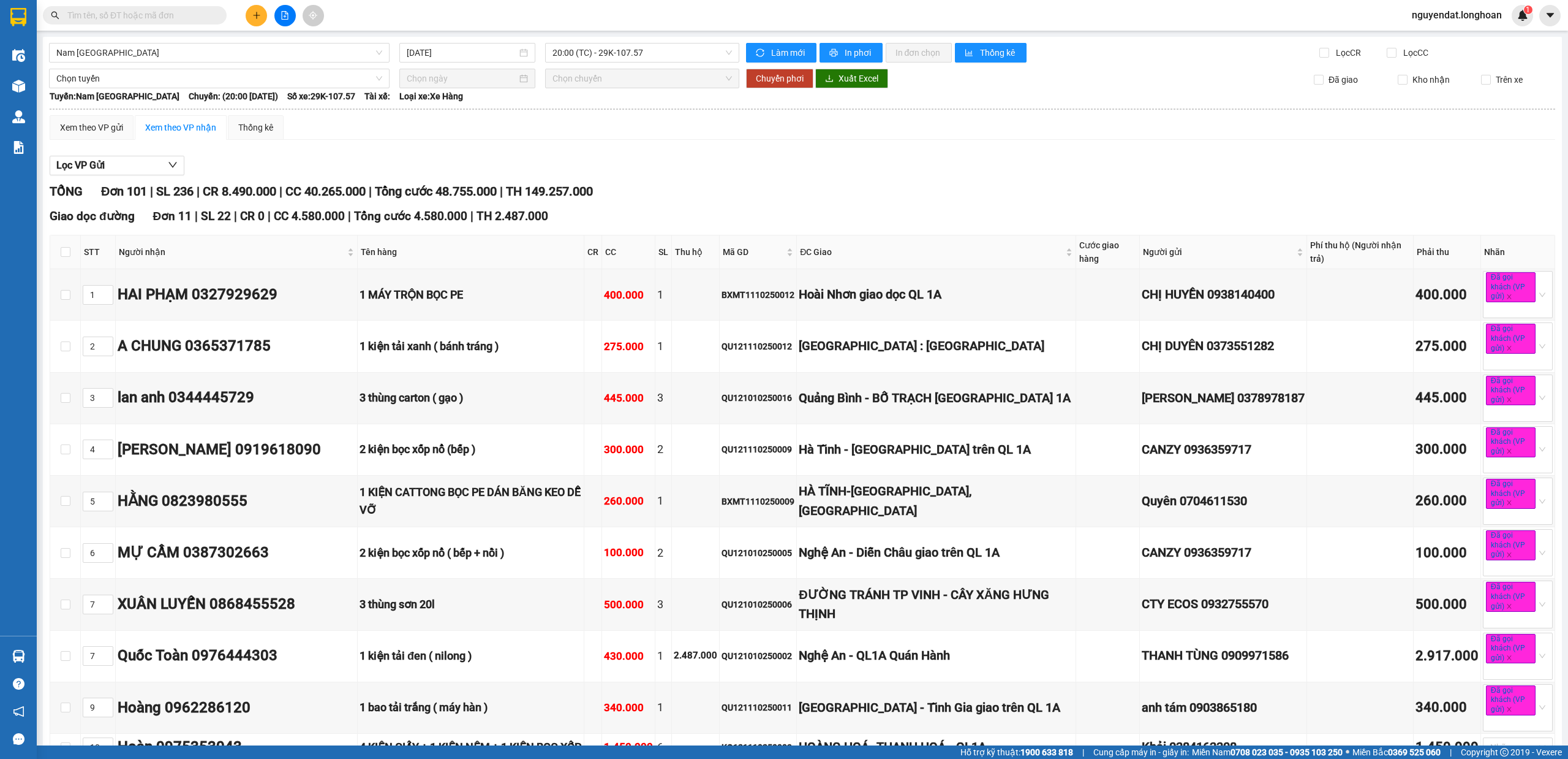
scroll to position [807, 0]
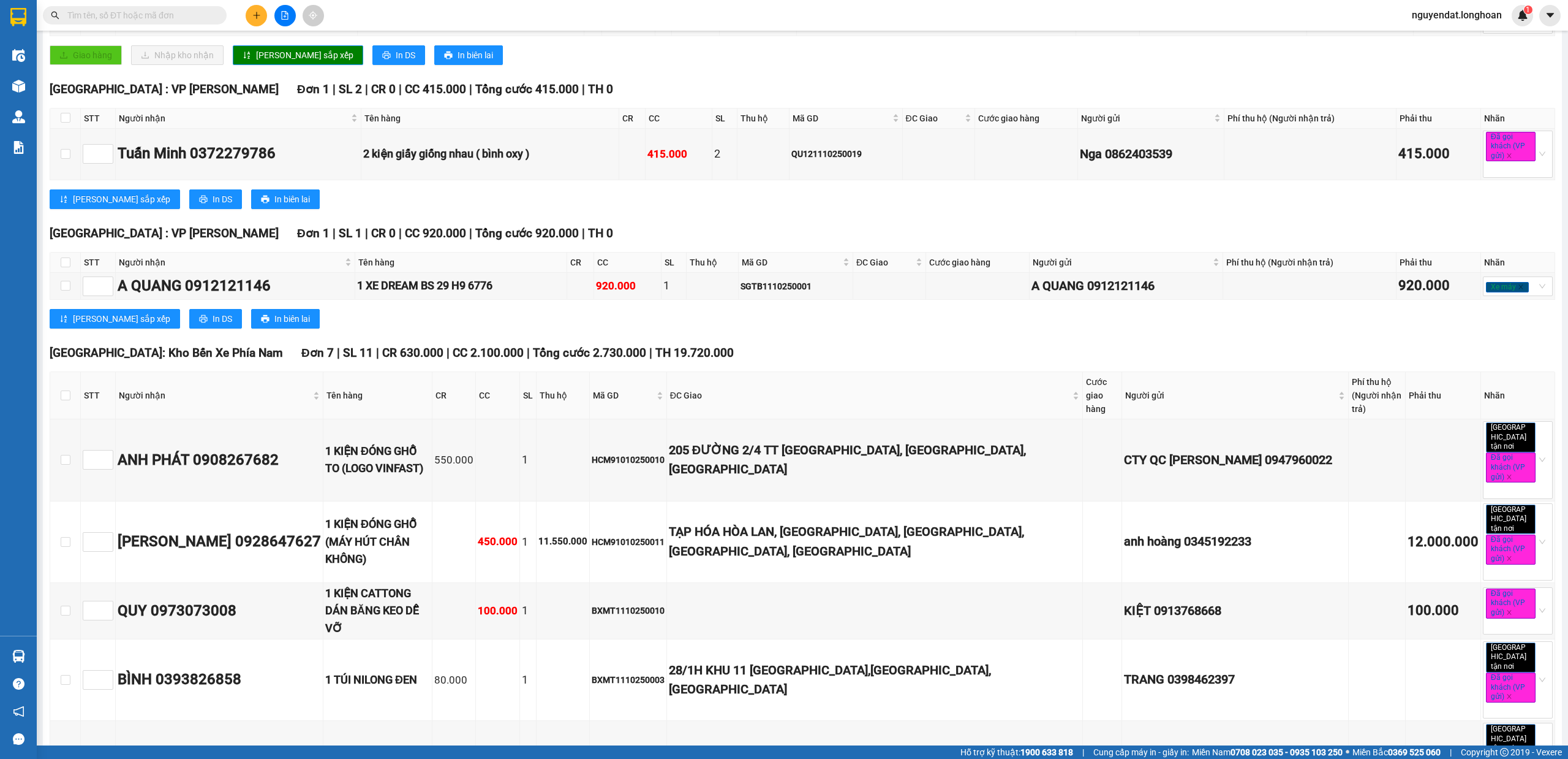
drag, startPoint x: 1567, startPoint y: 23, endPoint x: 1567, endPoint y: 783, distance: 760.0
click at [1567, 758] on html "Kết quả tìm kiếm ( 0 ) Bộ lọc No Data nguyendat.longhoan 1 Điều hành xe Kho hàn…" at bounding box center [784, 380] width 1568 height 759
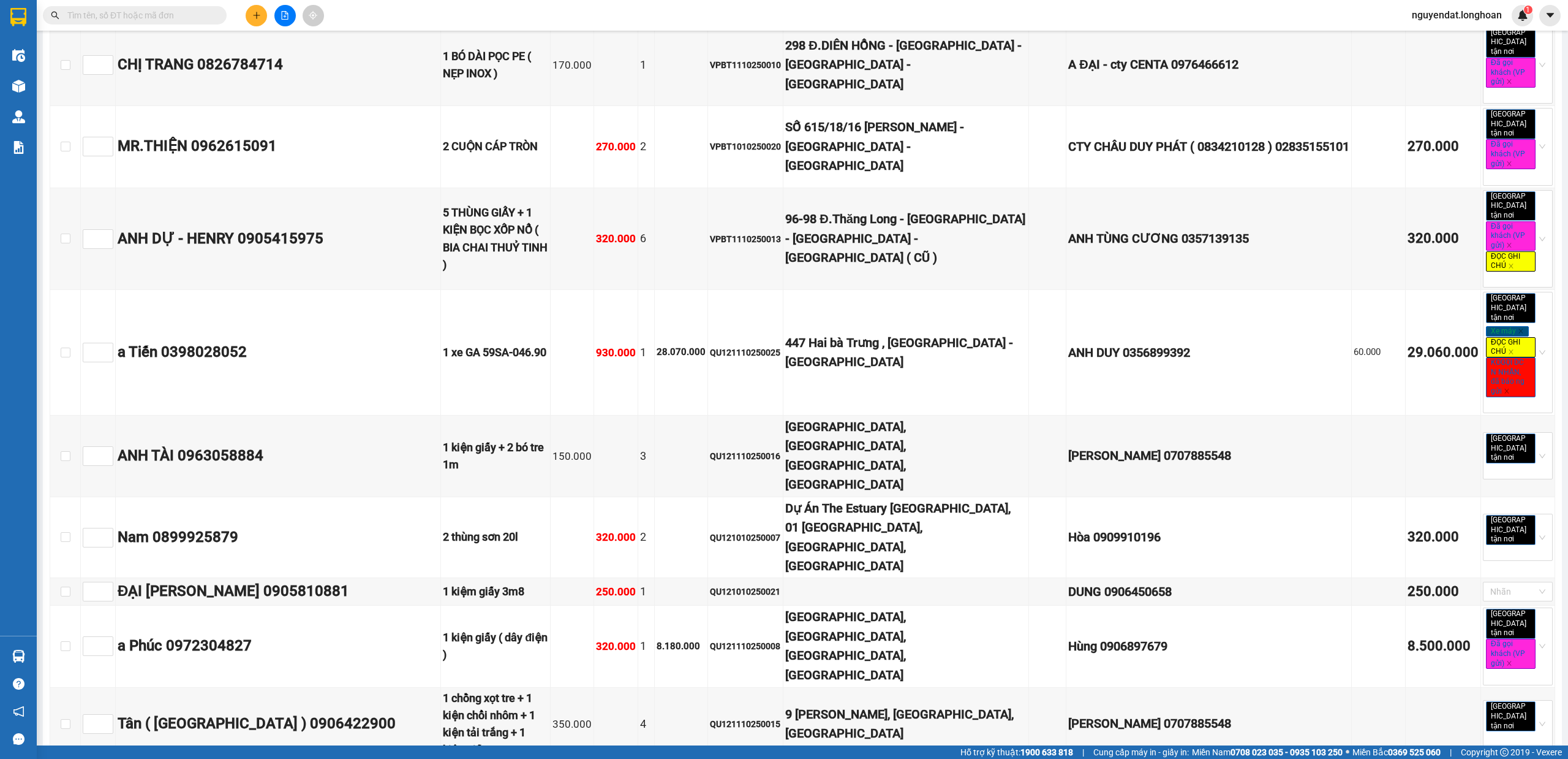
scroll to position [7234, 0]
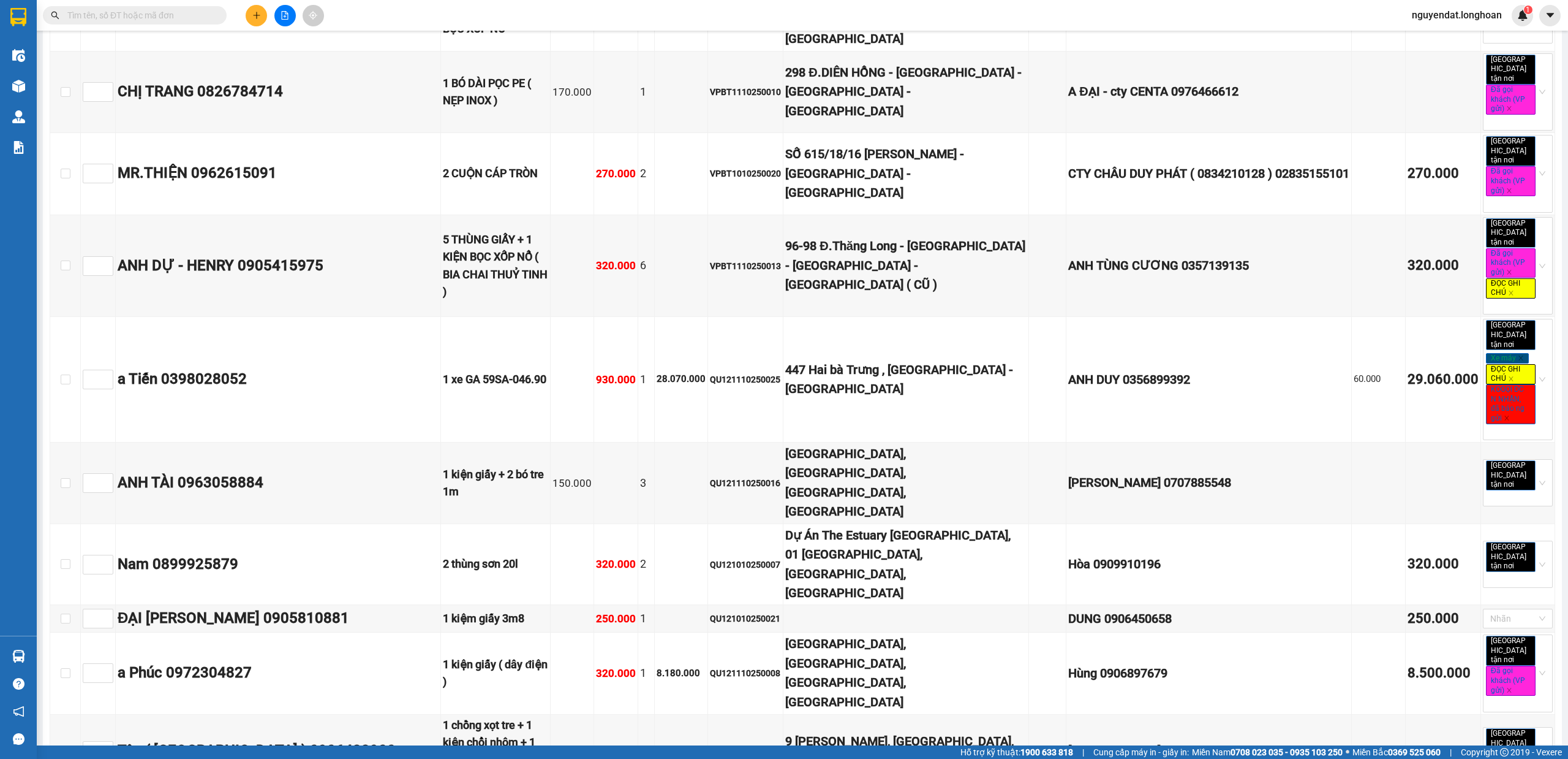
checkbox input "true"
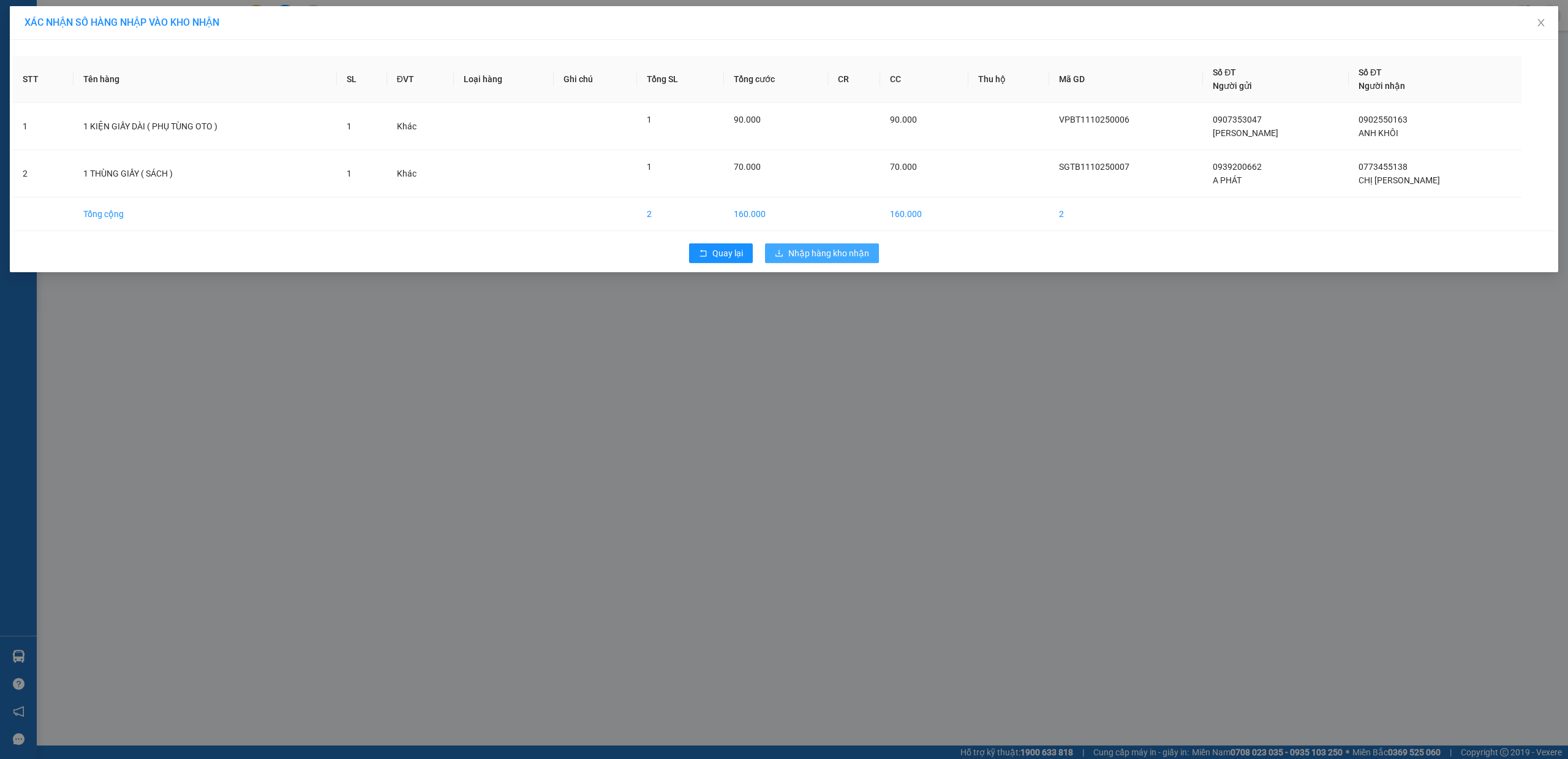
click at [849, 255] on span "Nhập hàng kho nhận" at bounding box center [829, 253] width 81 height 13
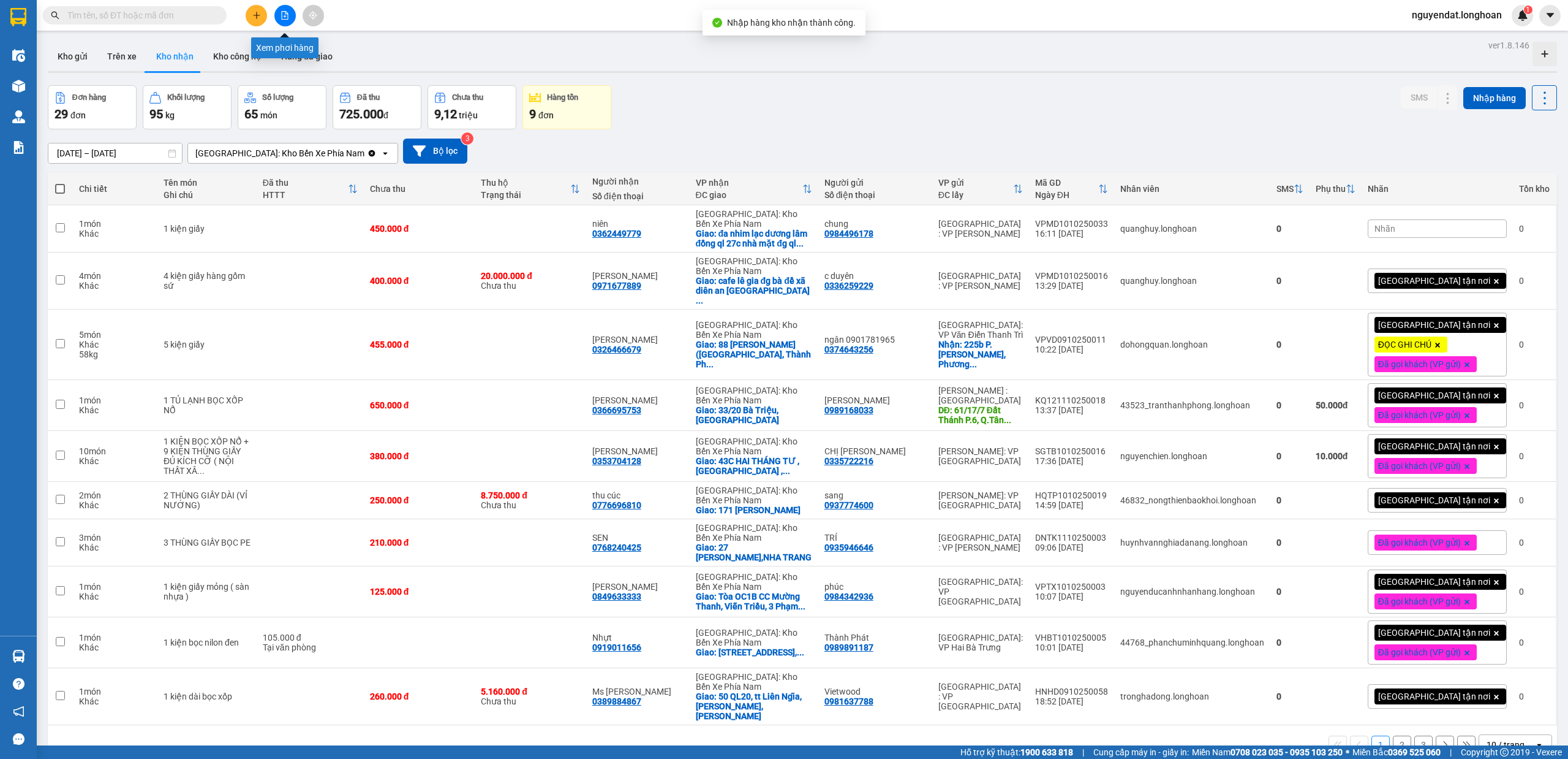
click at [281, 12] on icon "file-add" at bounding box center [284, 14] width 7 height 9
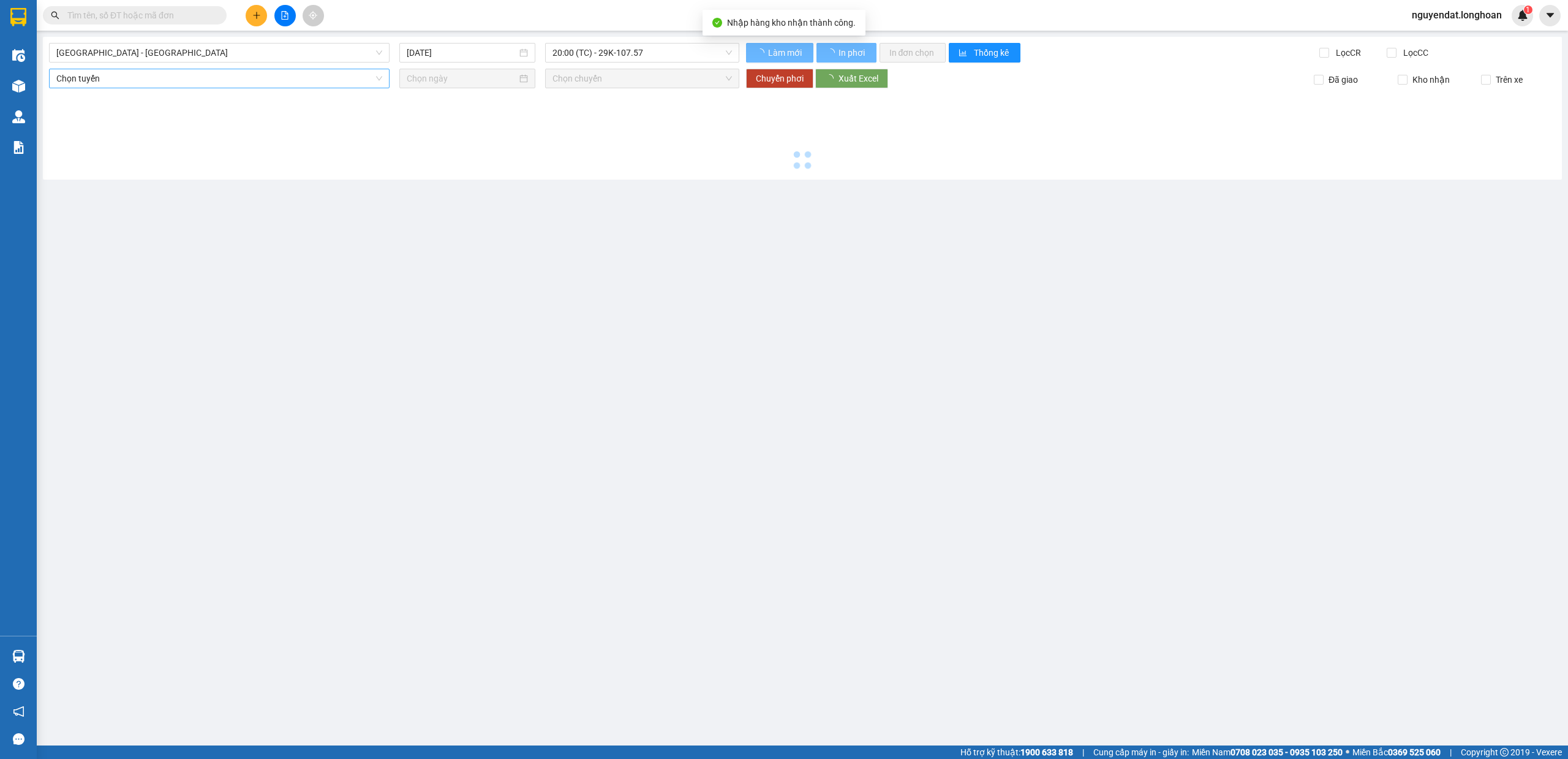
type input "[DATE]"
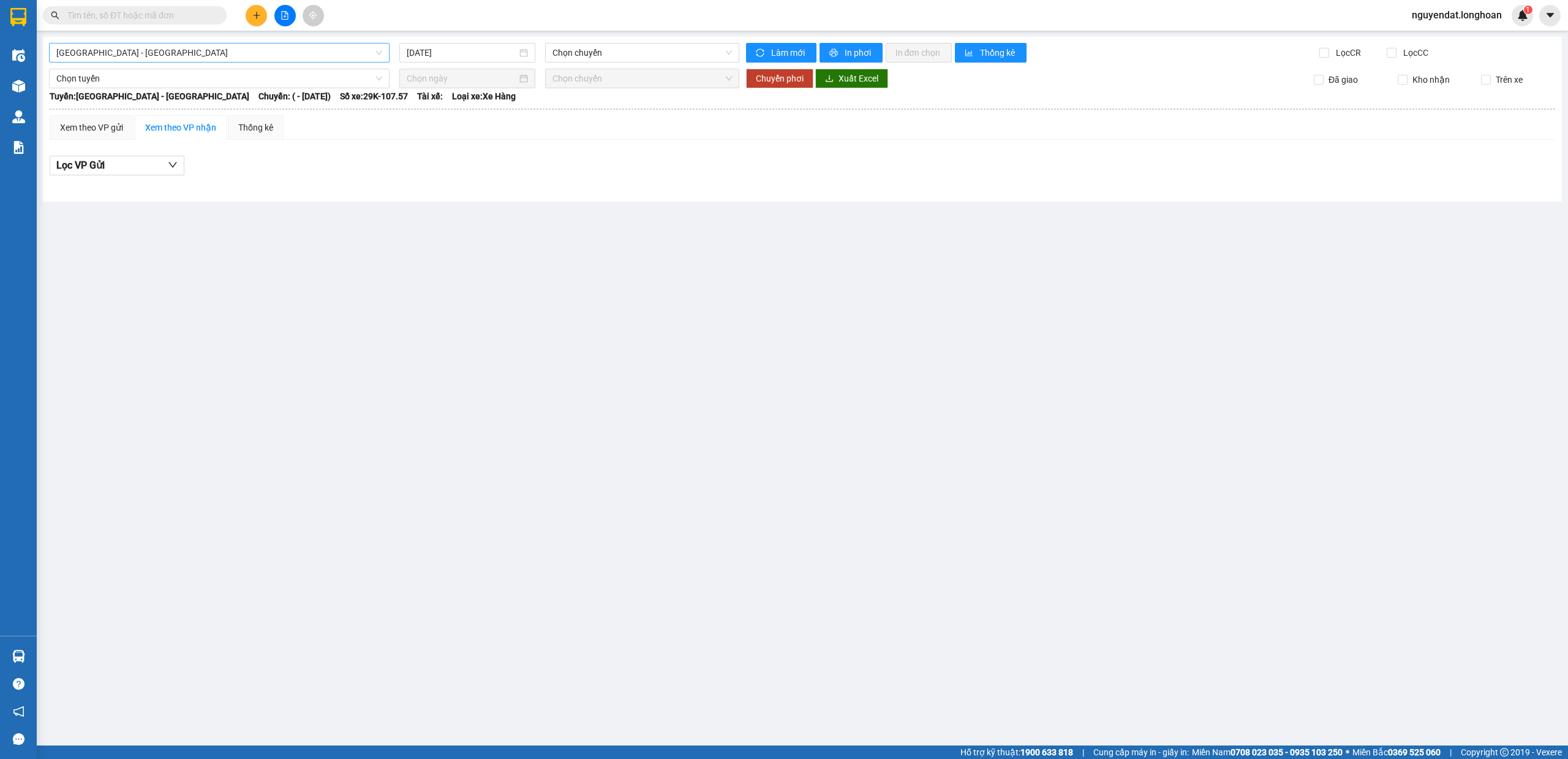
click at [317, 58] on span "[GEOGRAPHIC_DATA] - [GEOGRAPHIC_DATA]" at bounding box center [219, 52] width 326 height 18
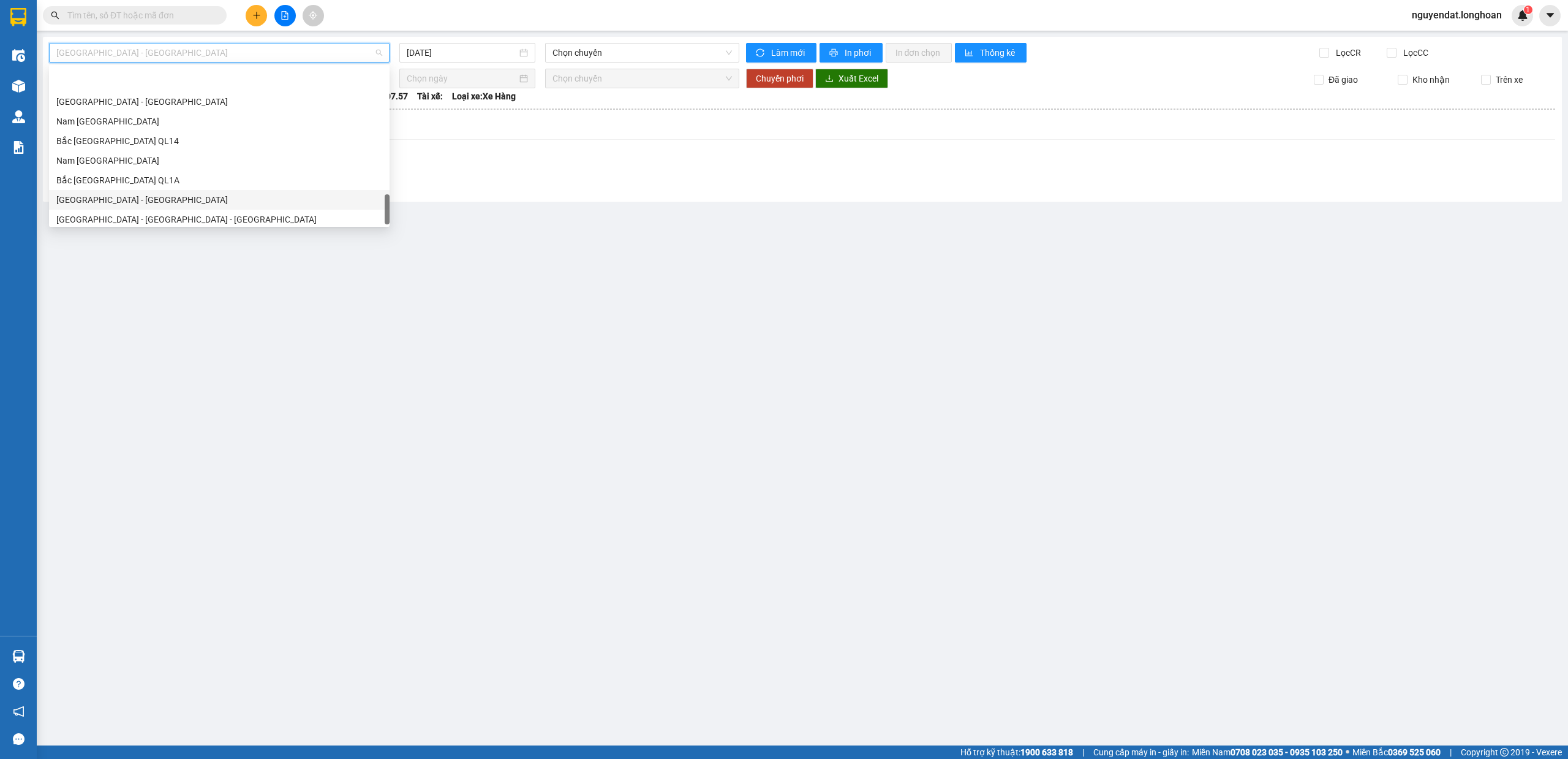
scroll to position [863, 0]
click at [148, 110] on div "Nam [GEOGRAPHIC_DATA]" at bounding box center [219, 116] width 326 height 13
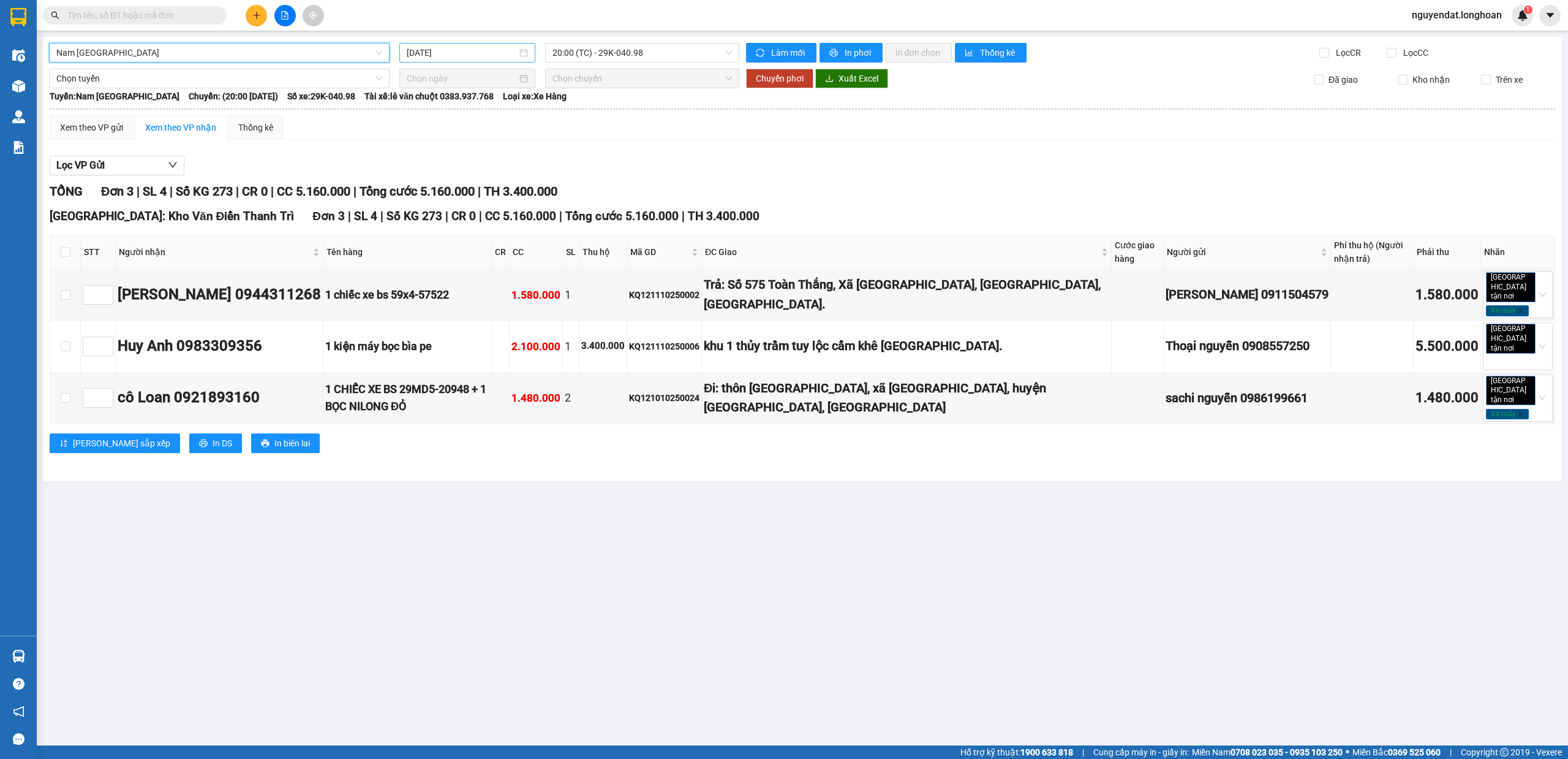
click at [488, 45] on div "[DATE]" at bounding box center [468, 53] width 136 height 19
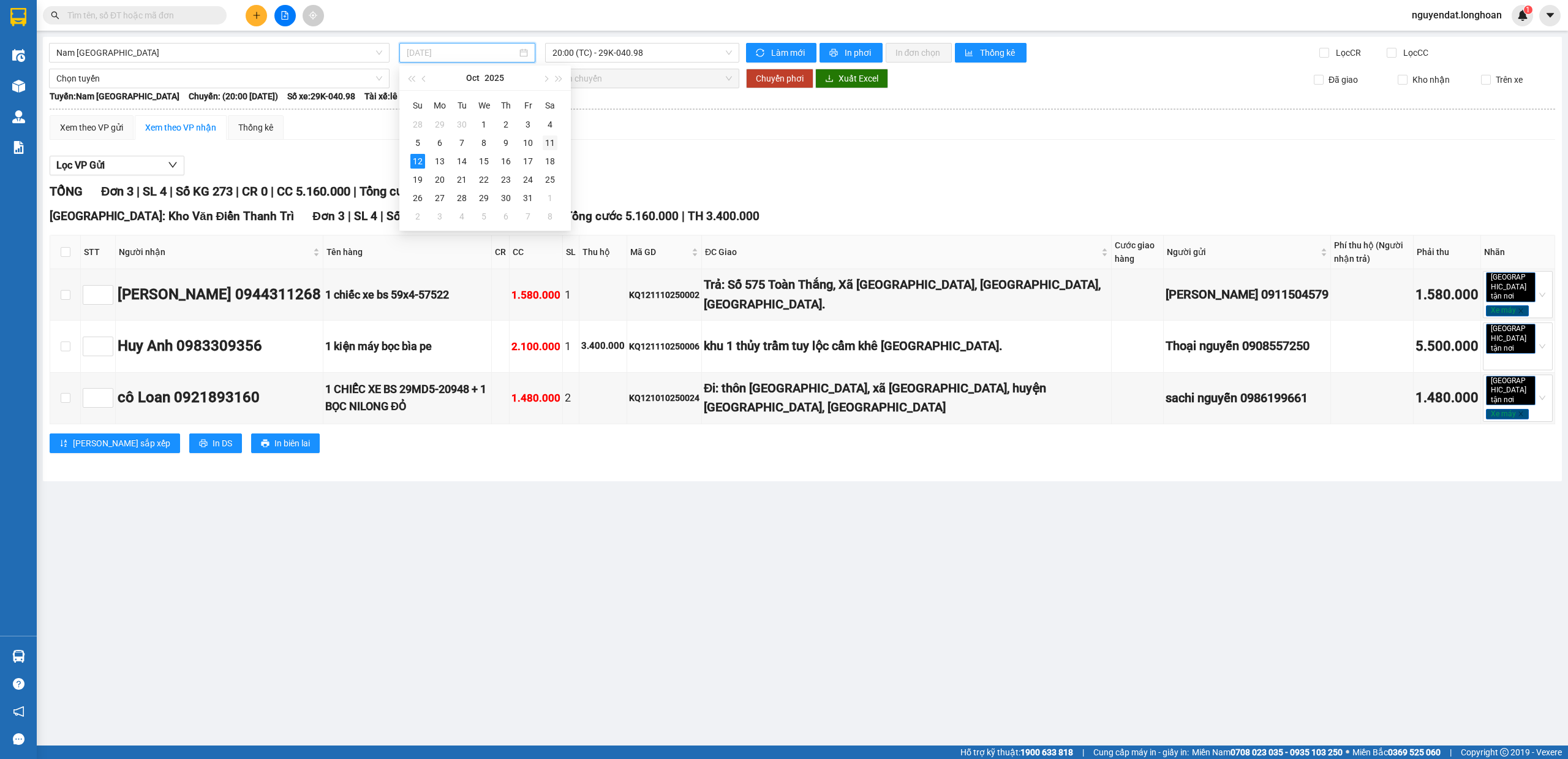
click at [550, 143] on div "11" at bounding box center [549, 142] width 14 height 14
type input "[DATE]"
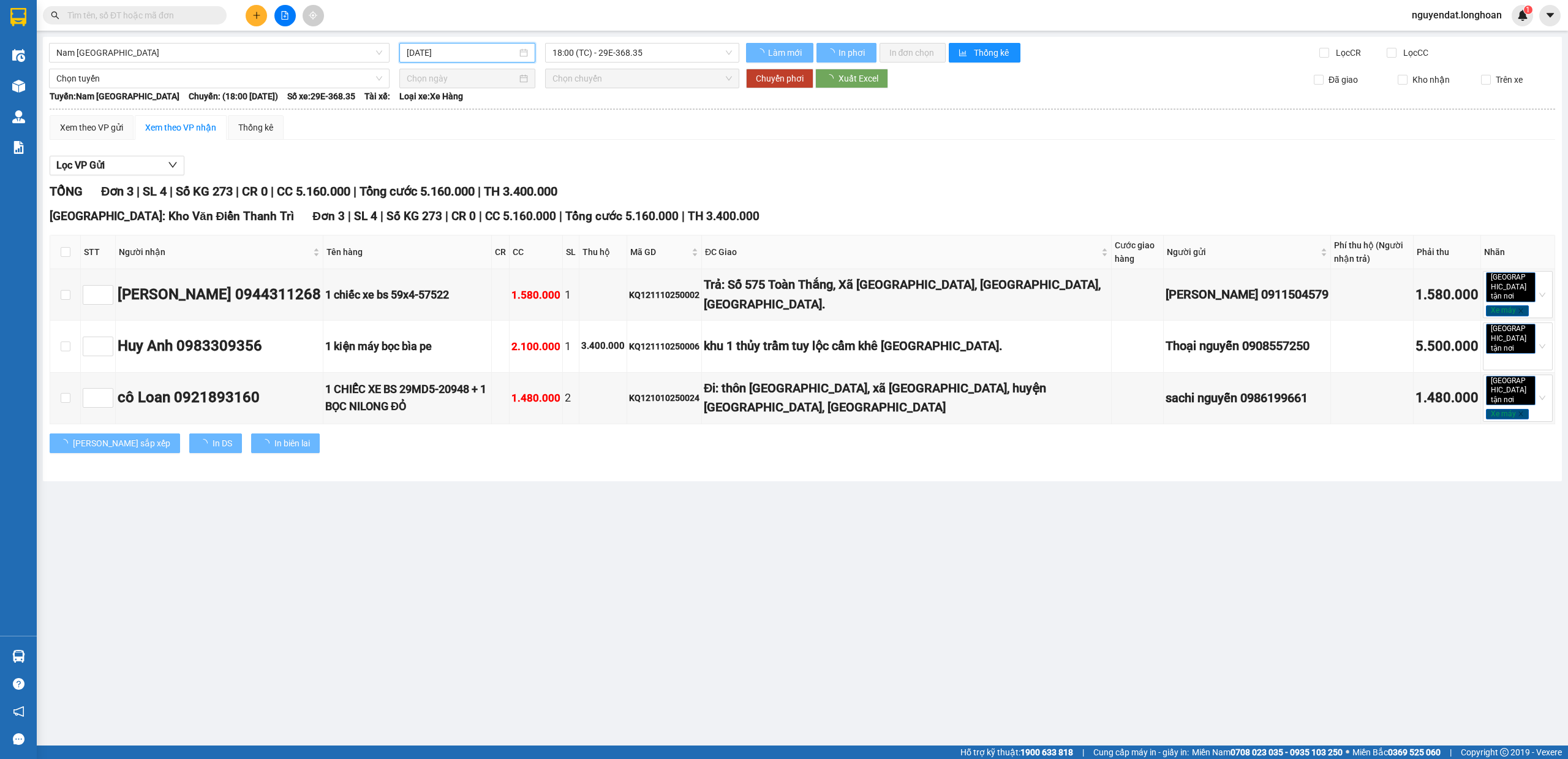
click at [620, 57] on span "18:00 (TC) - 29E-368.35" at bounding box center [642, 52] width 181 height 18
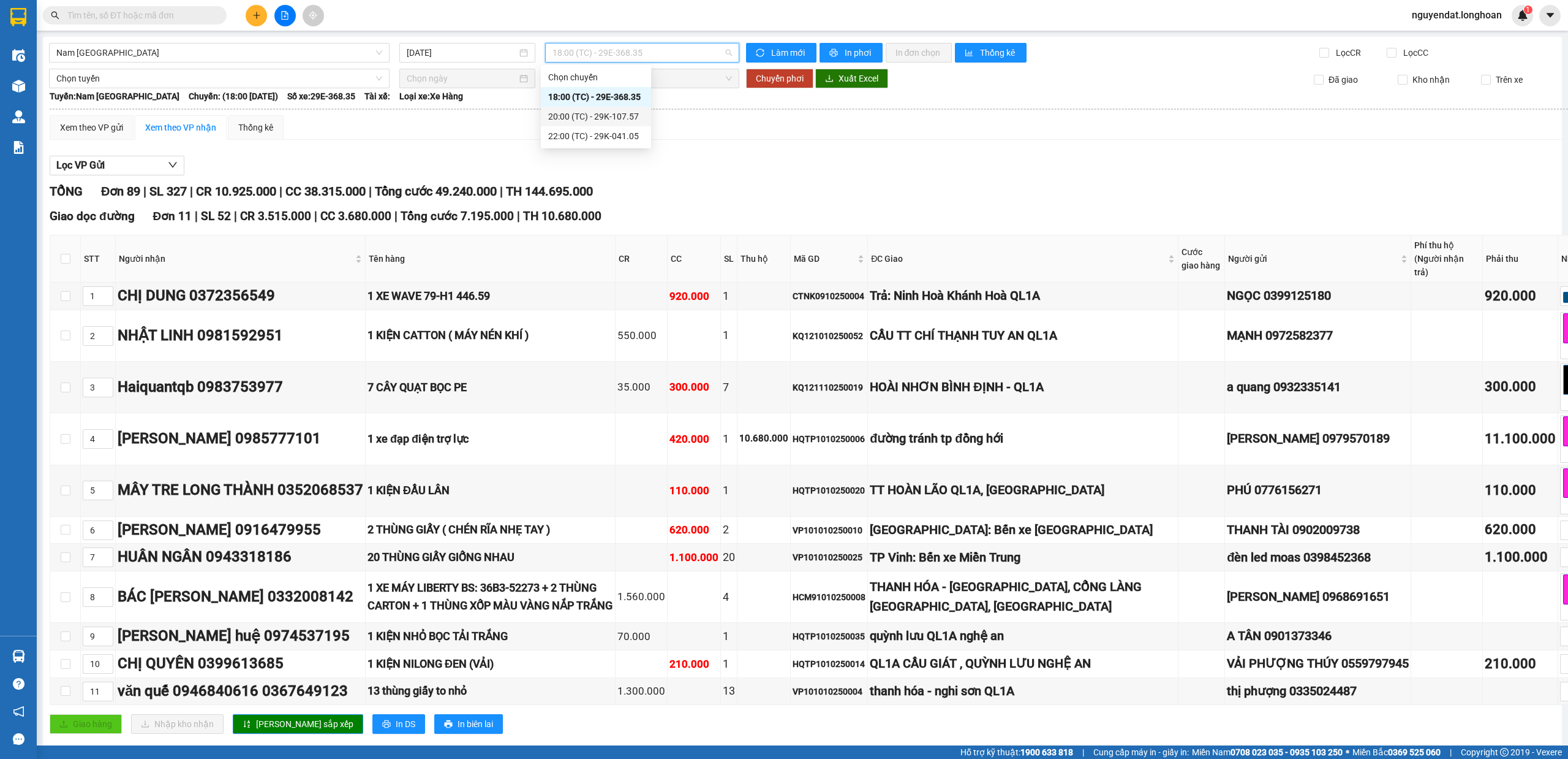
click at [614, 116] on div "20:00 (TC) - 29K-107.57" at bounding box center [596, 116] width 96 height 13
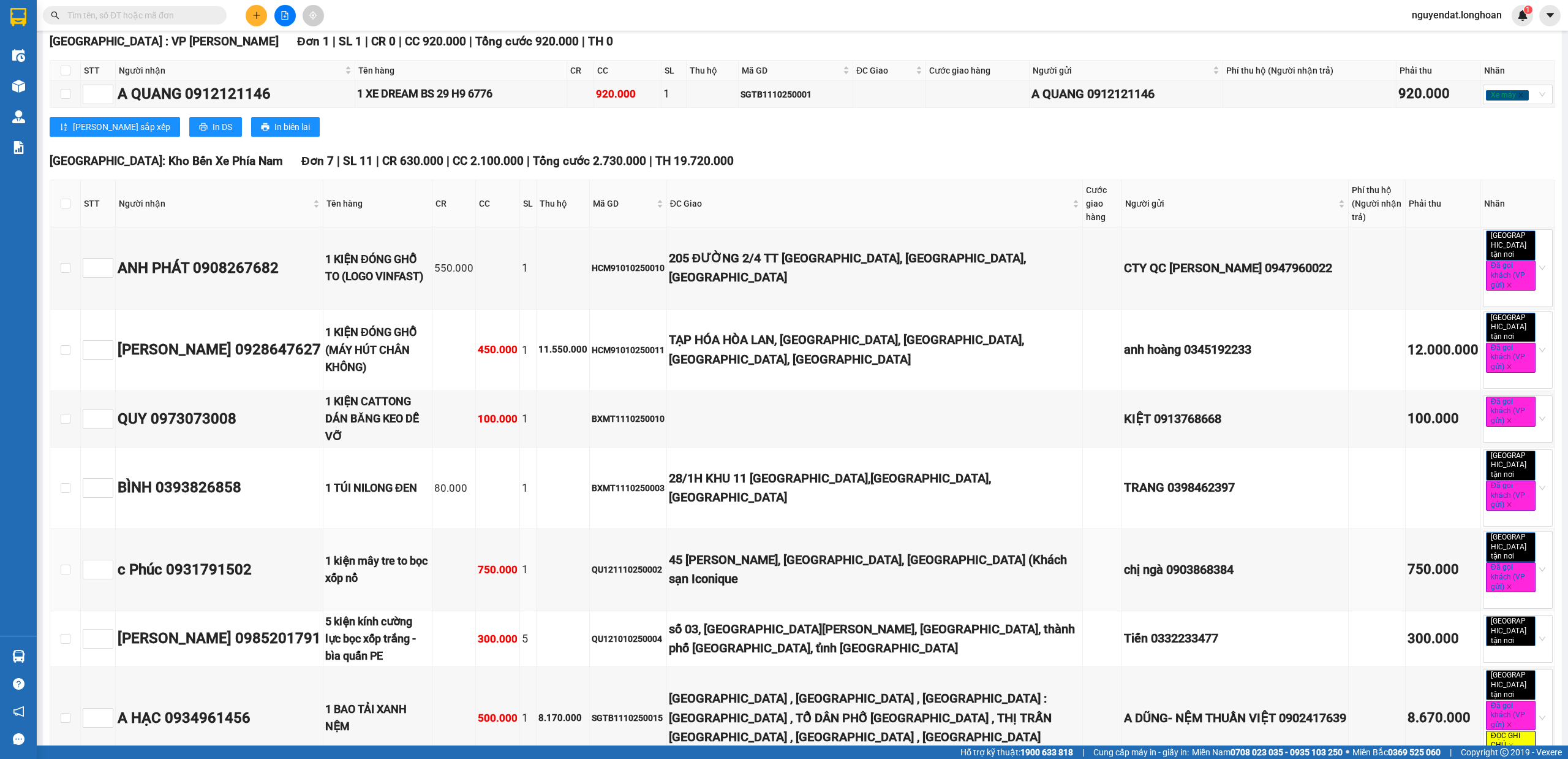
scroll to position [1105, 0]
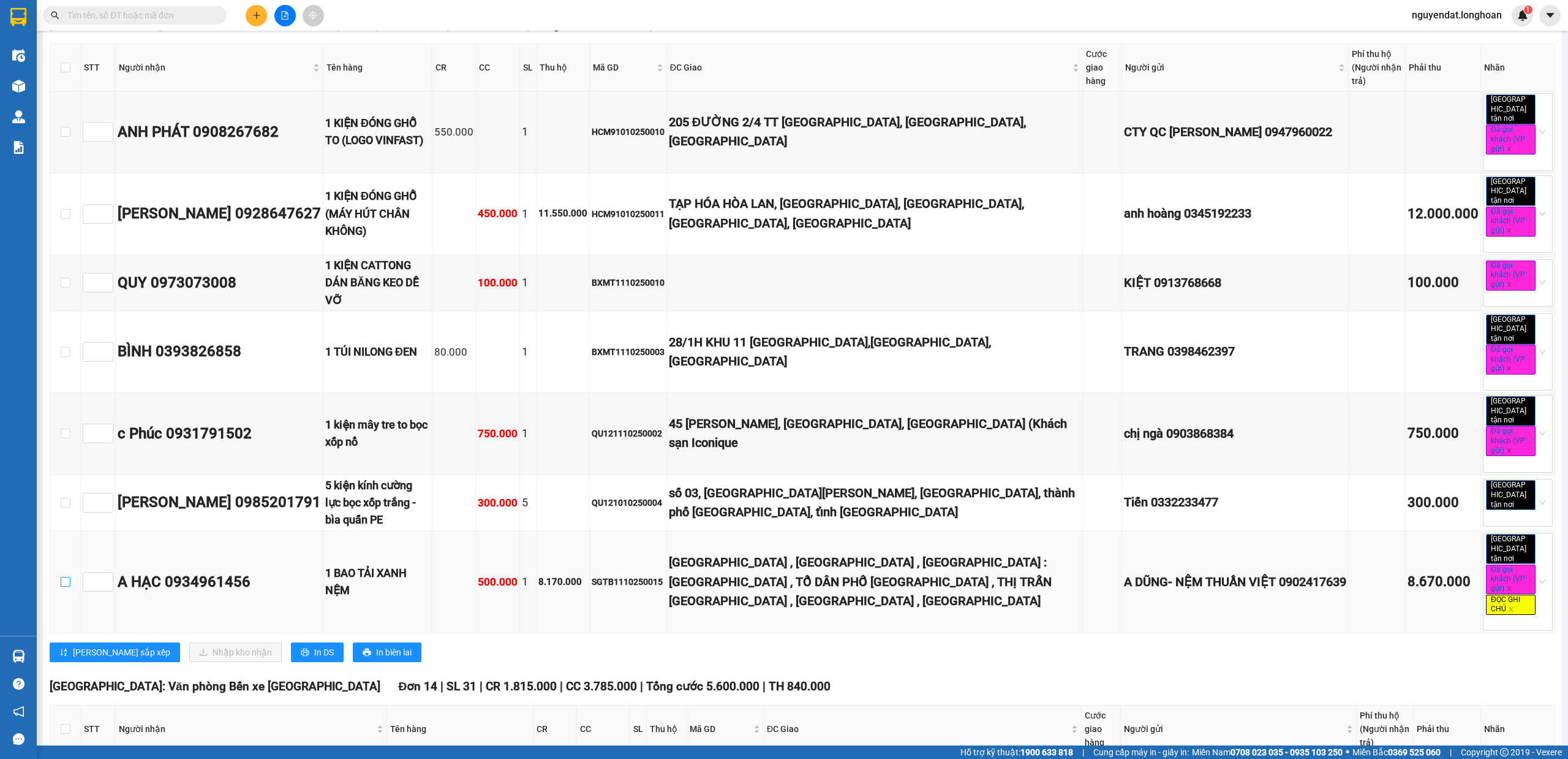
click at [60, 577] on input "checkbox" at bounding box center [65, 581] width 10 height 10
checkbox input "true"
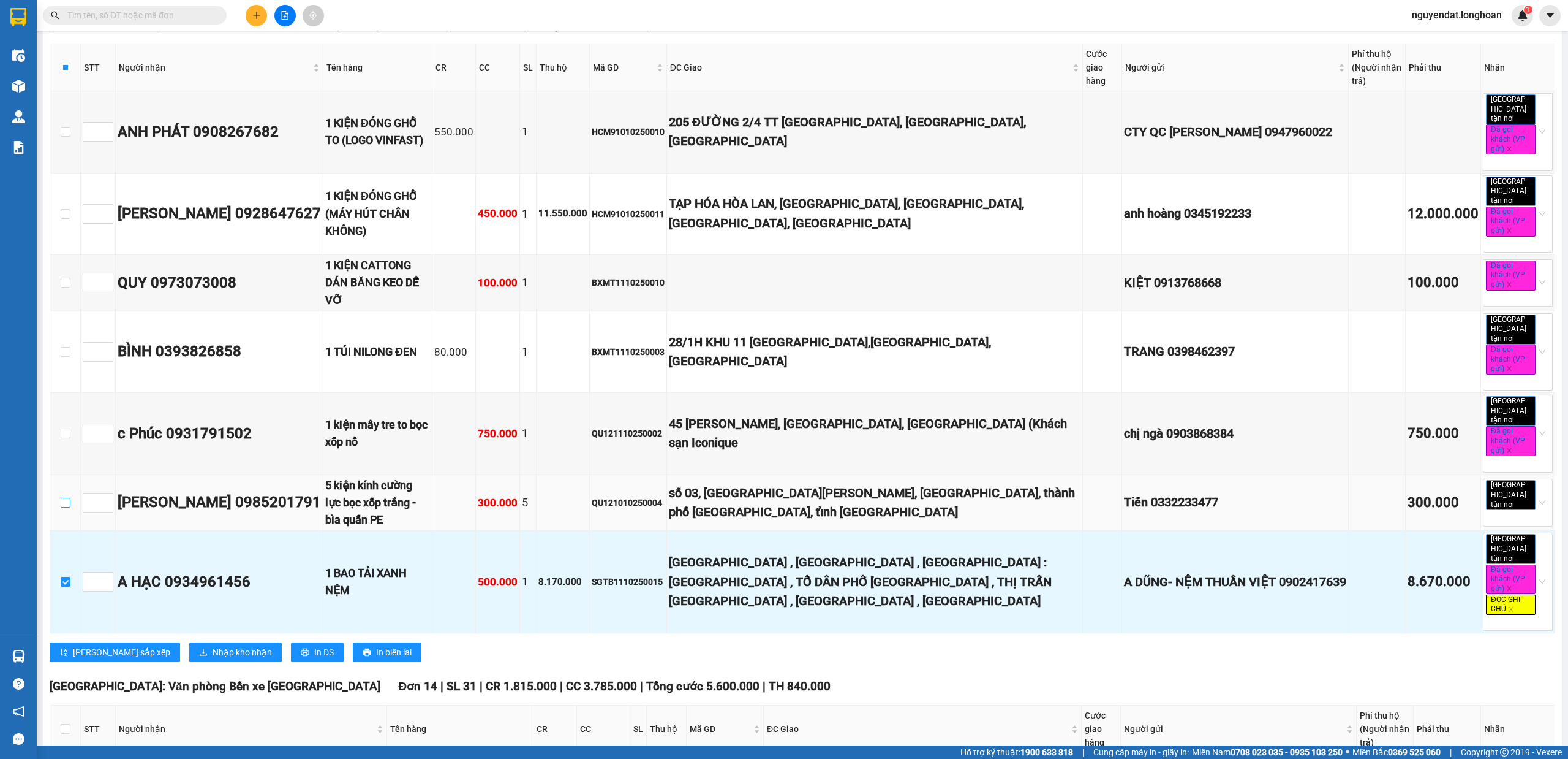
click at [63, 501] on input "checkbox" at bounding box center [65, 502] width 10 height 10
checkbox input "true"
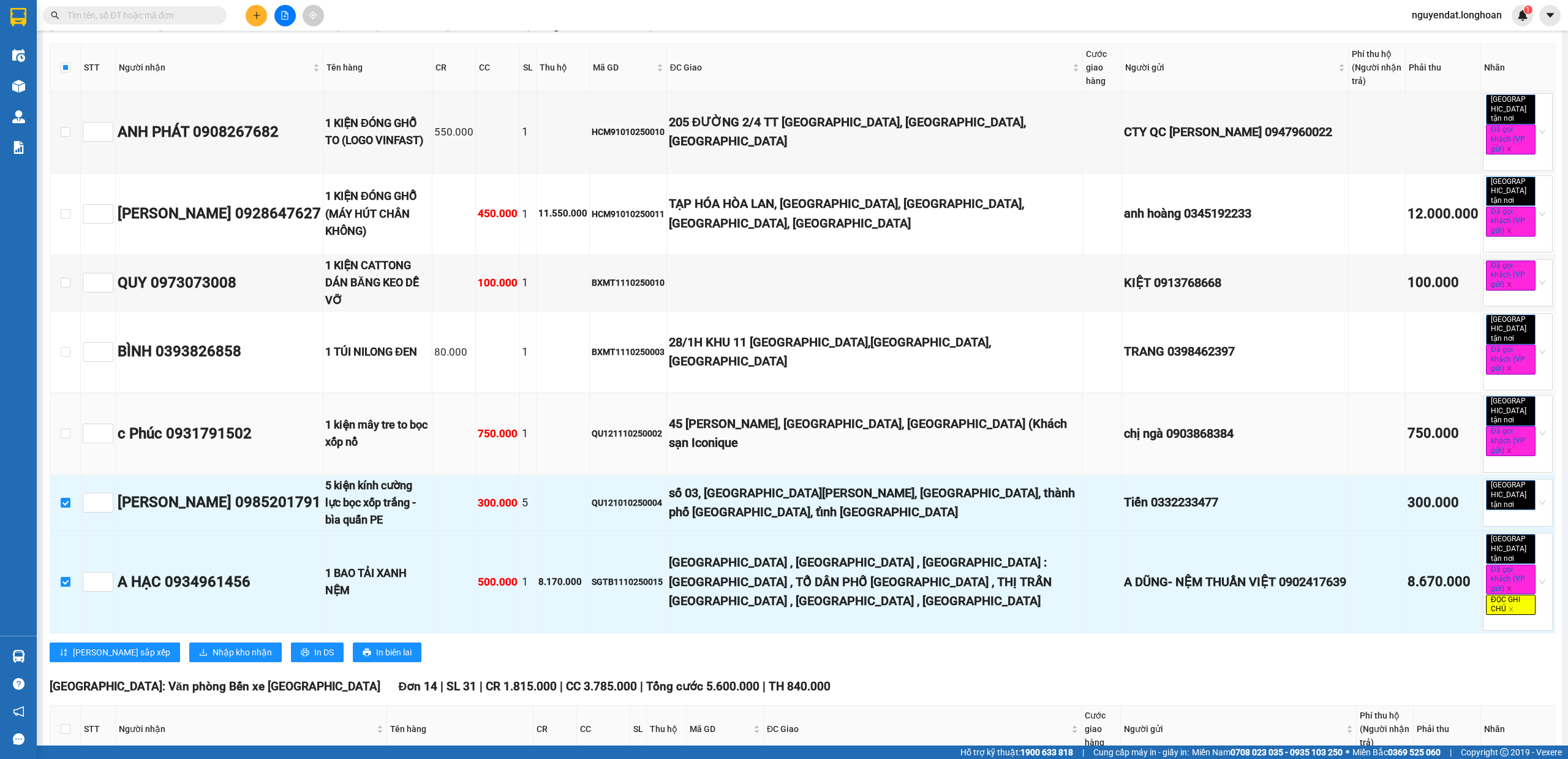
click at [60, 436] on td at bounding box center [65, 433] width 31 height 82
click at [61, 436] on input "checkbox" at bounding box center [65, 433] width 10 height 10
checkbox input "true"
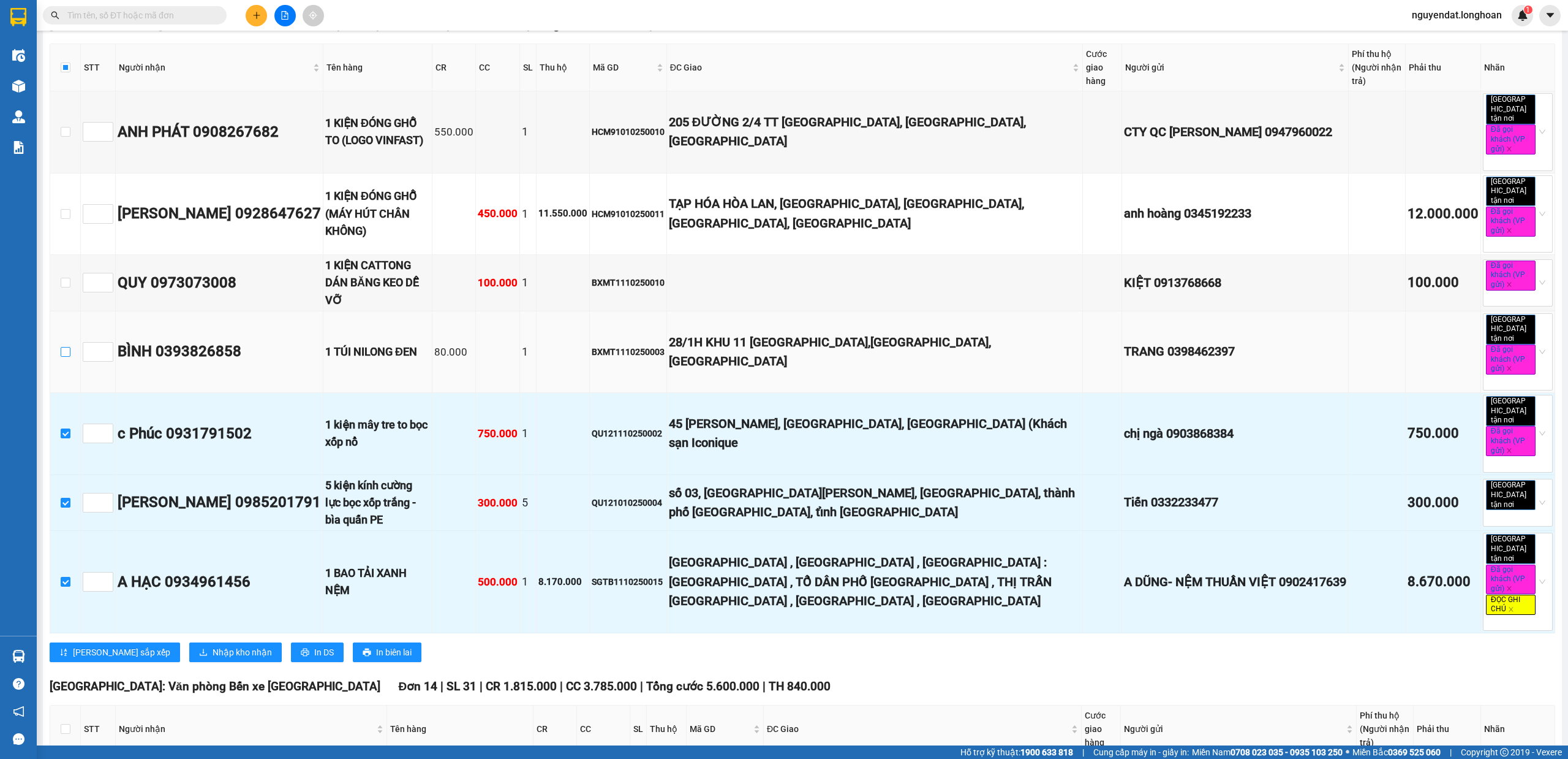
click at [62, 356] on input "checkbox" at bounding box center [65, 352] width 10 height 10
checkbox input "true"
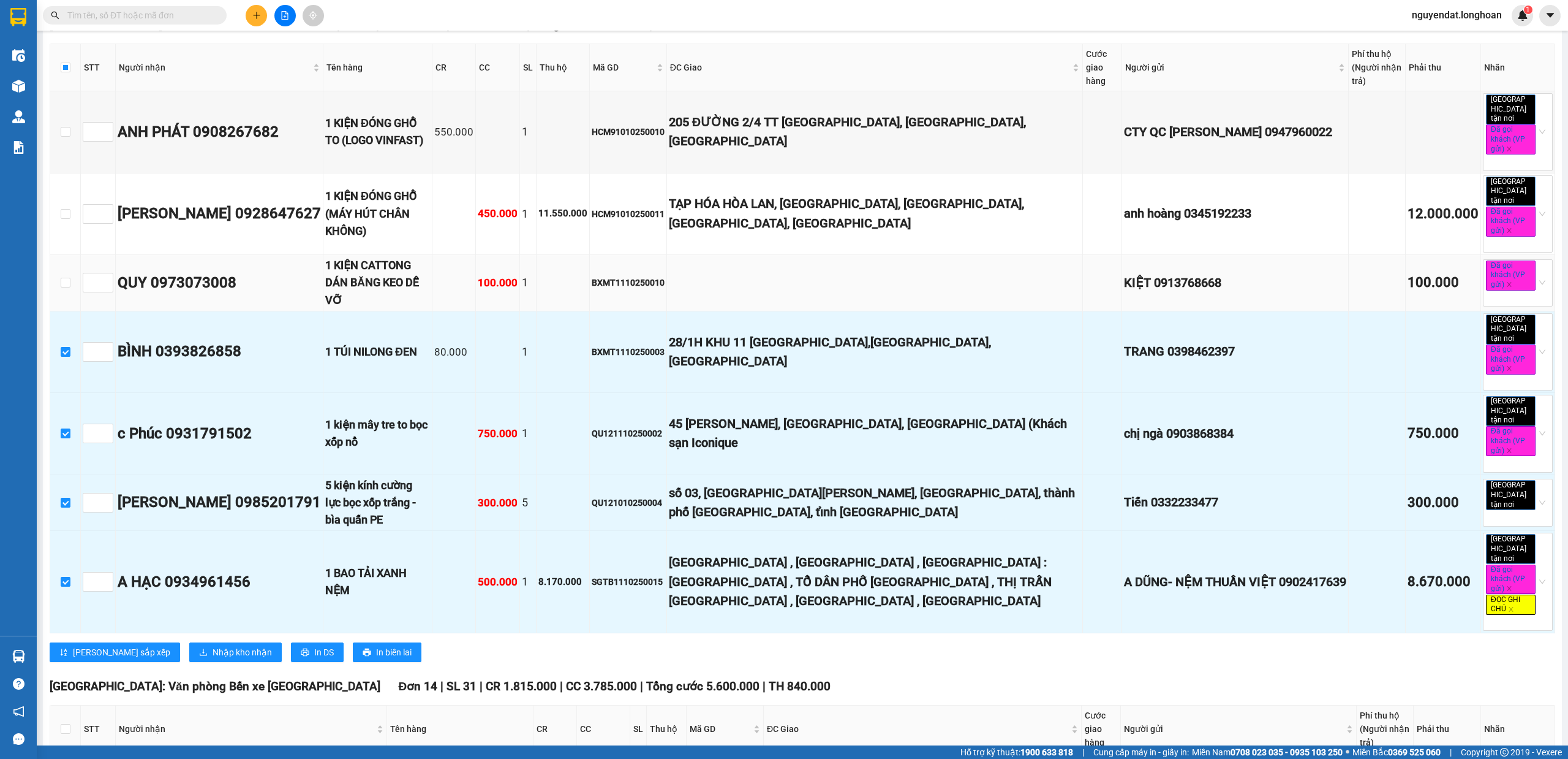
click at [57, 299] on td at bounding box center [65, 282] width 31 height 57
click at [63, 287] on input "checkbox" at bounding box center [65, 282] width 10 height 10
checkbox input "true"
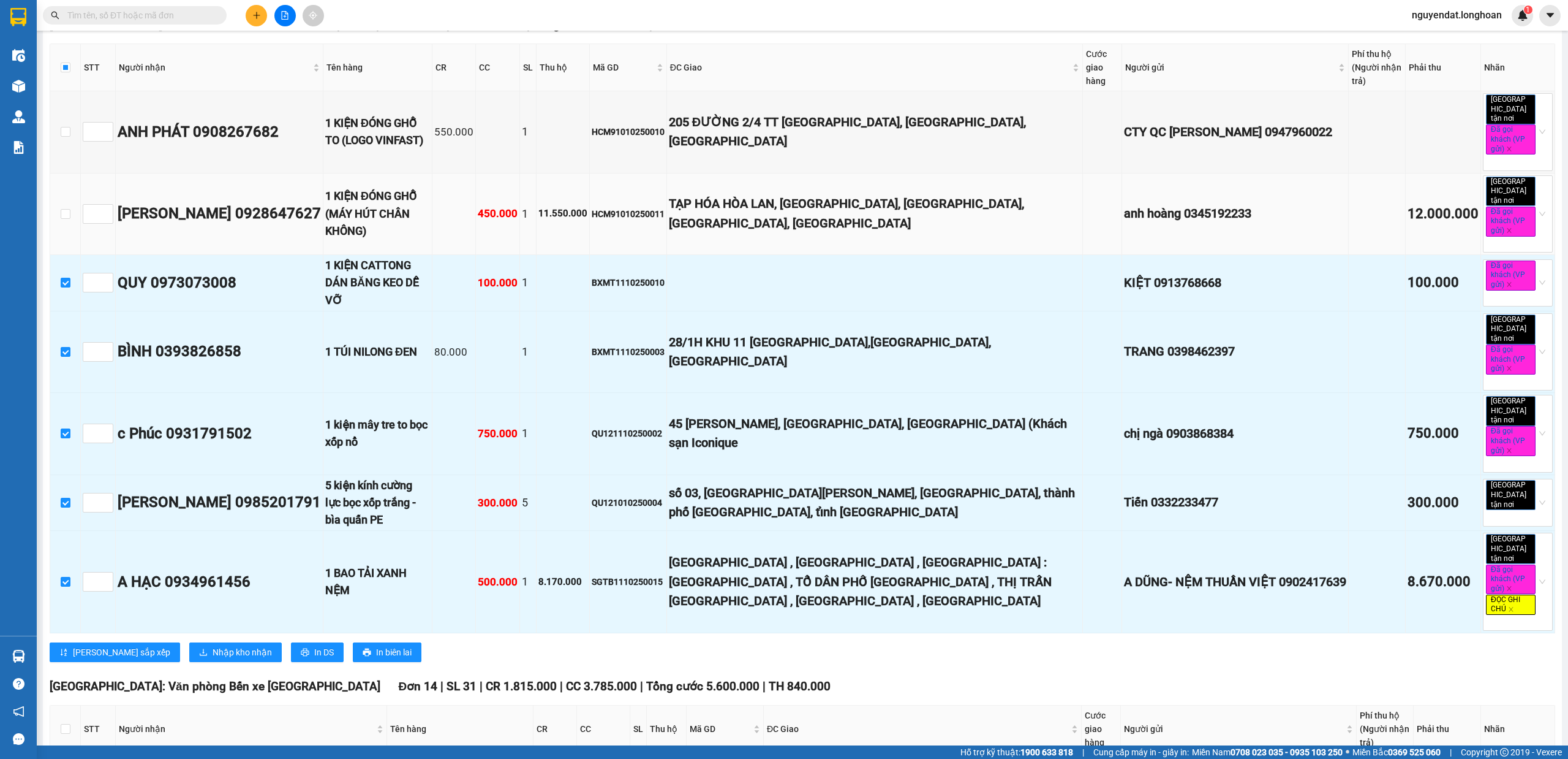
click at [72, 231] on td at bounding box center [65, 214] width 31 height 82
click at [70, 233] on td at bounding box center [65, 214] width 31 height 82
click at [68, 221] on label at bounding box center [65, 214] width 10 height 13
click at [68, 219] on input "checkbox" at bounding box center [65, 214] width 10 height 10
checkbox input "true"
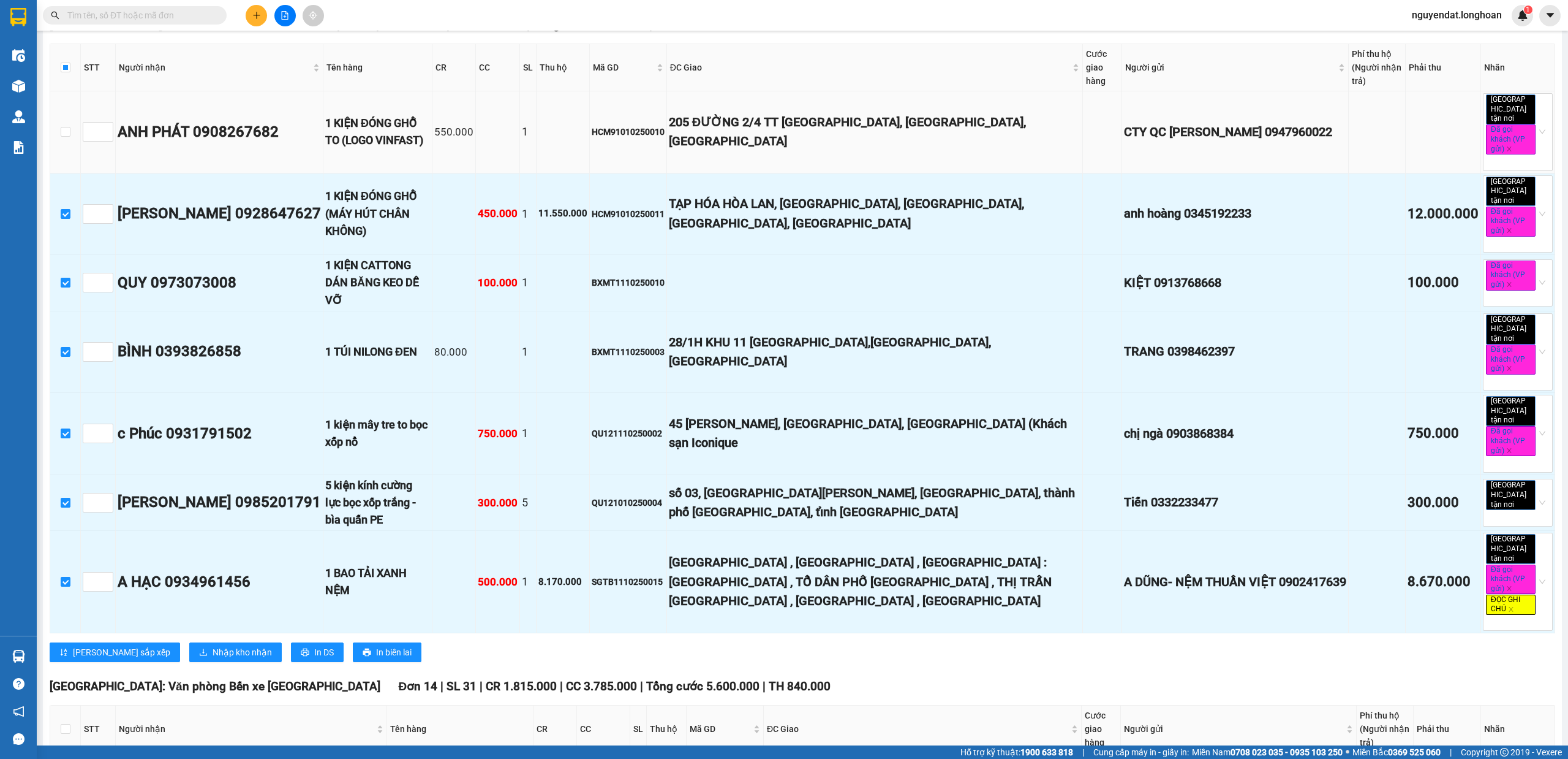
click at [71, 157] on td at bounding box center [65, 132] width 31 height 82
click at [67, 136] on input "checkbox" at bounding box center [65, 132] width 10 height 10
checkbox input "true"
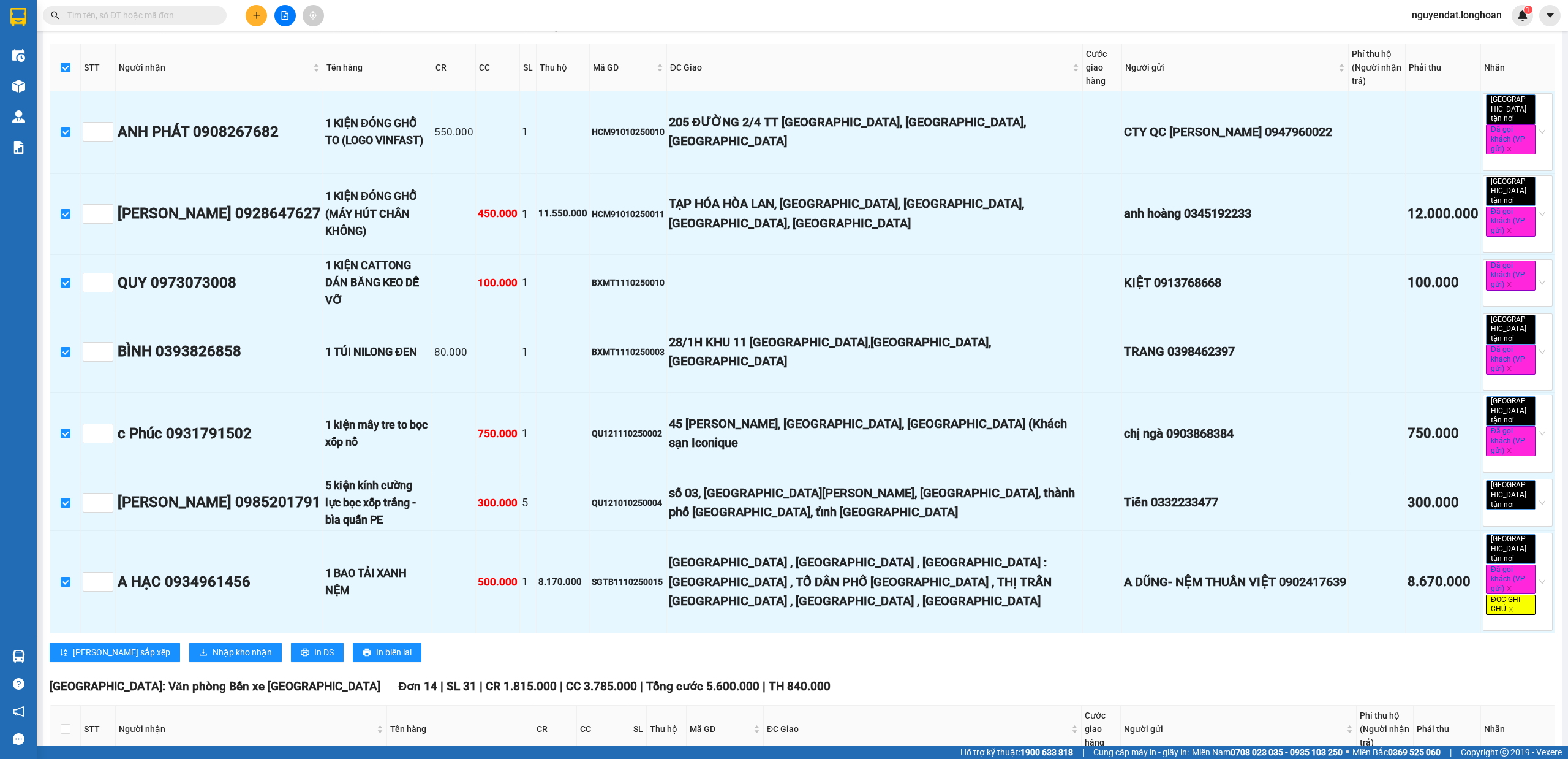
scroll to position [1241, 0]
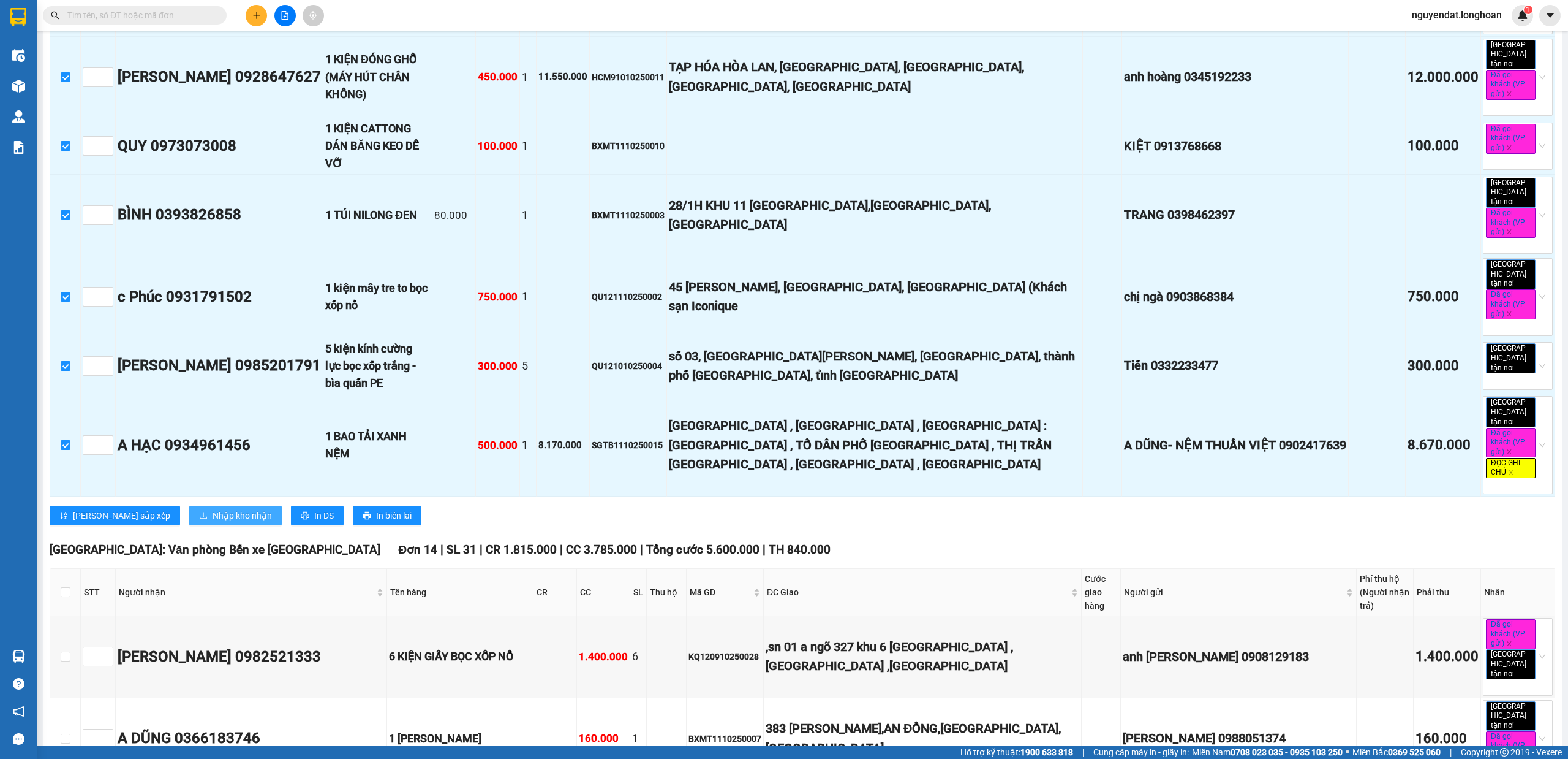
click at [212, 508] on span "Nhập kho nhận" at bounding box center [242, 515] width 60 height 13
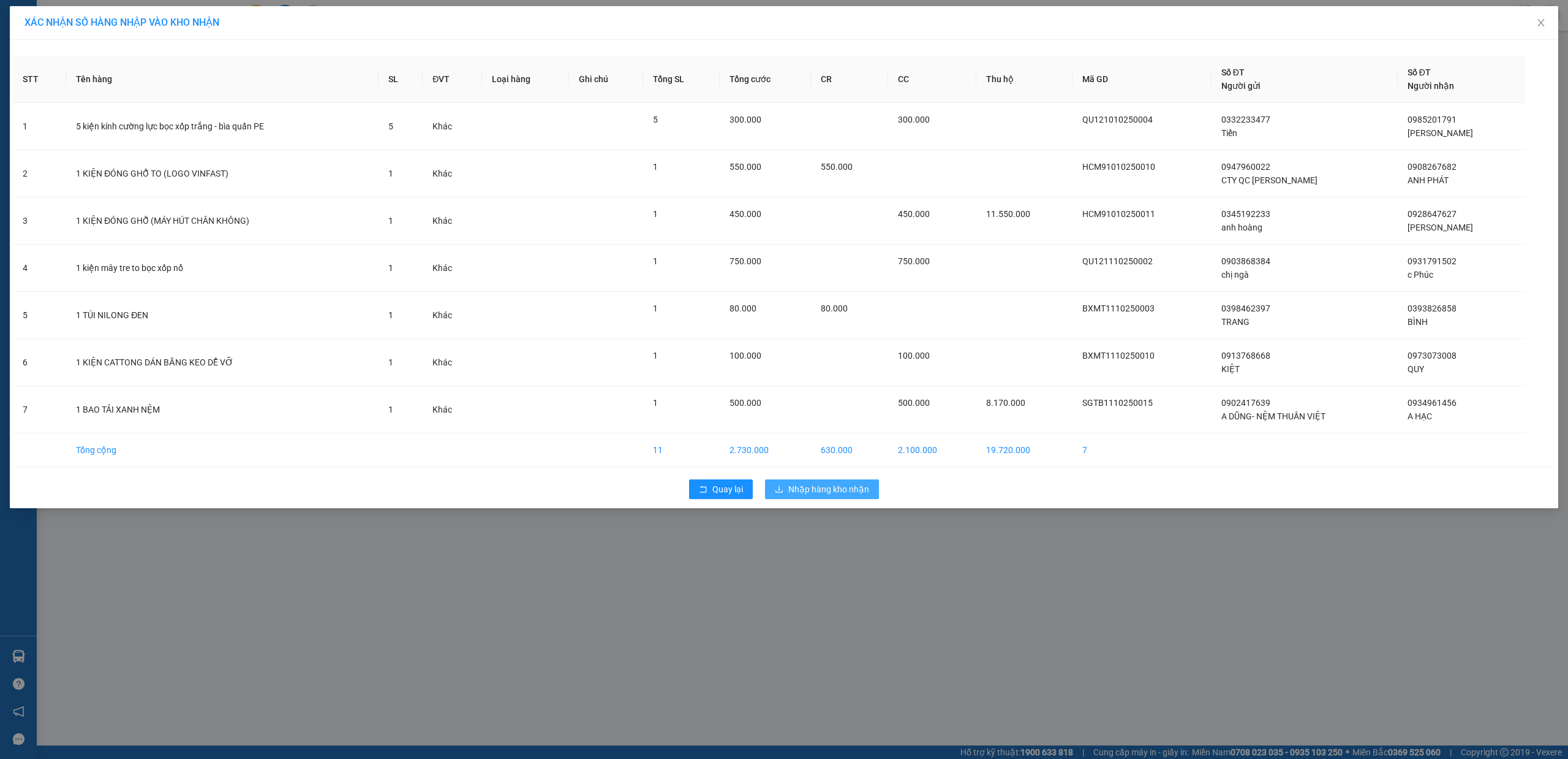
click at [807, 488] on span "Nhập hàng kho nhận" at bounding box center [829, 489] width 81 height 13
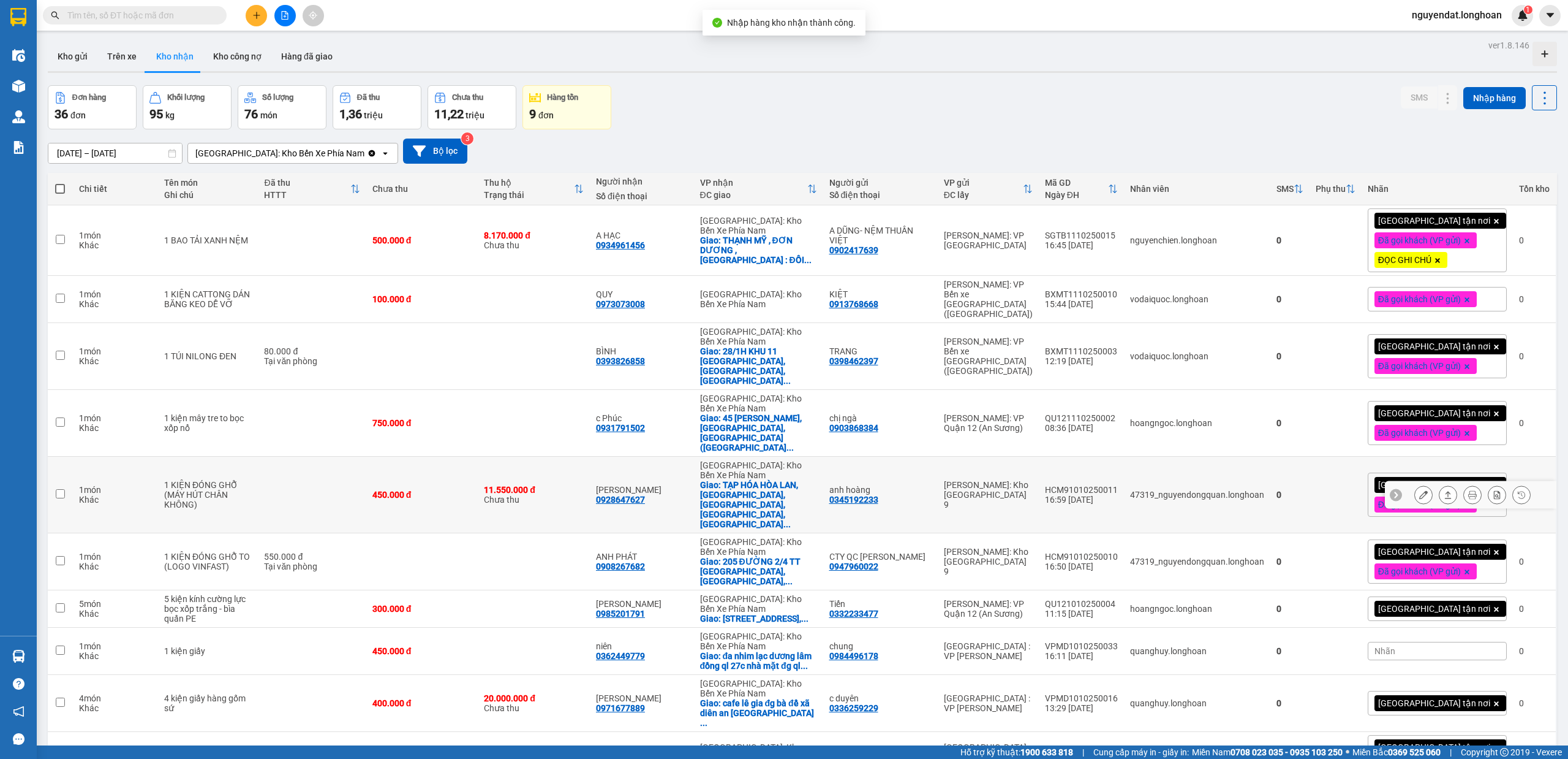
scroll to position [61, 0]
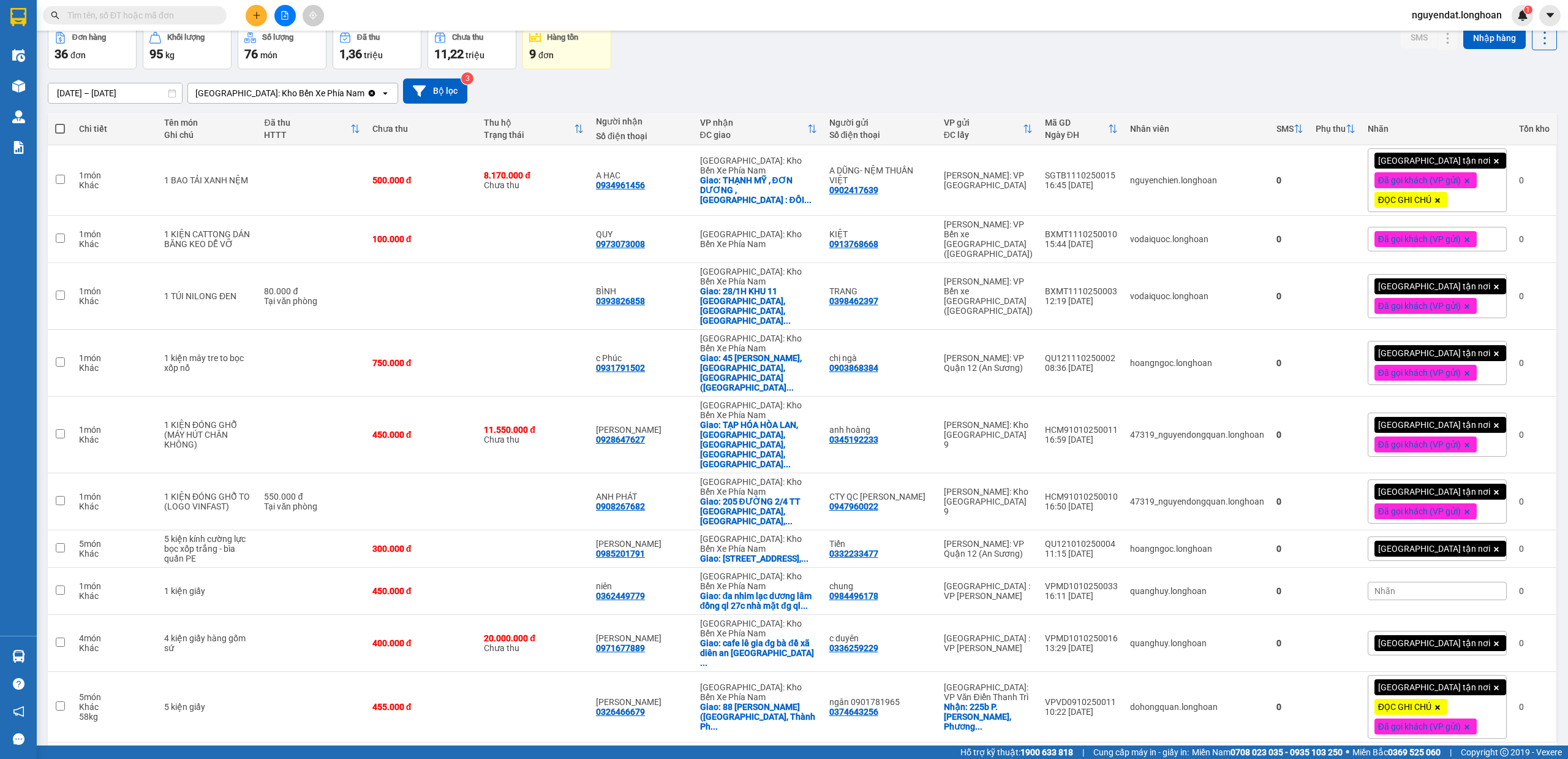
click at [1514, 752] on div "10 / trang" at bounding box center [1507, 762] width 55 height 19
click at [1510, 685] on span "100 / trang" at bounding box center [1498, 688] width 44 height 12
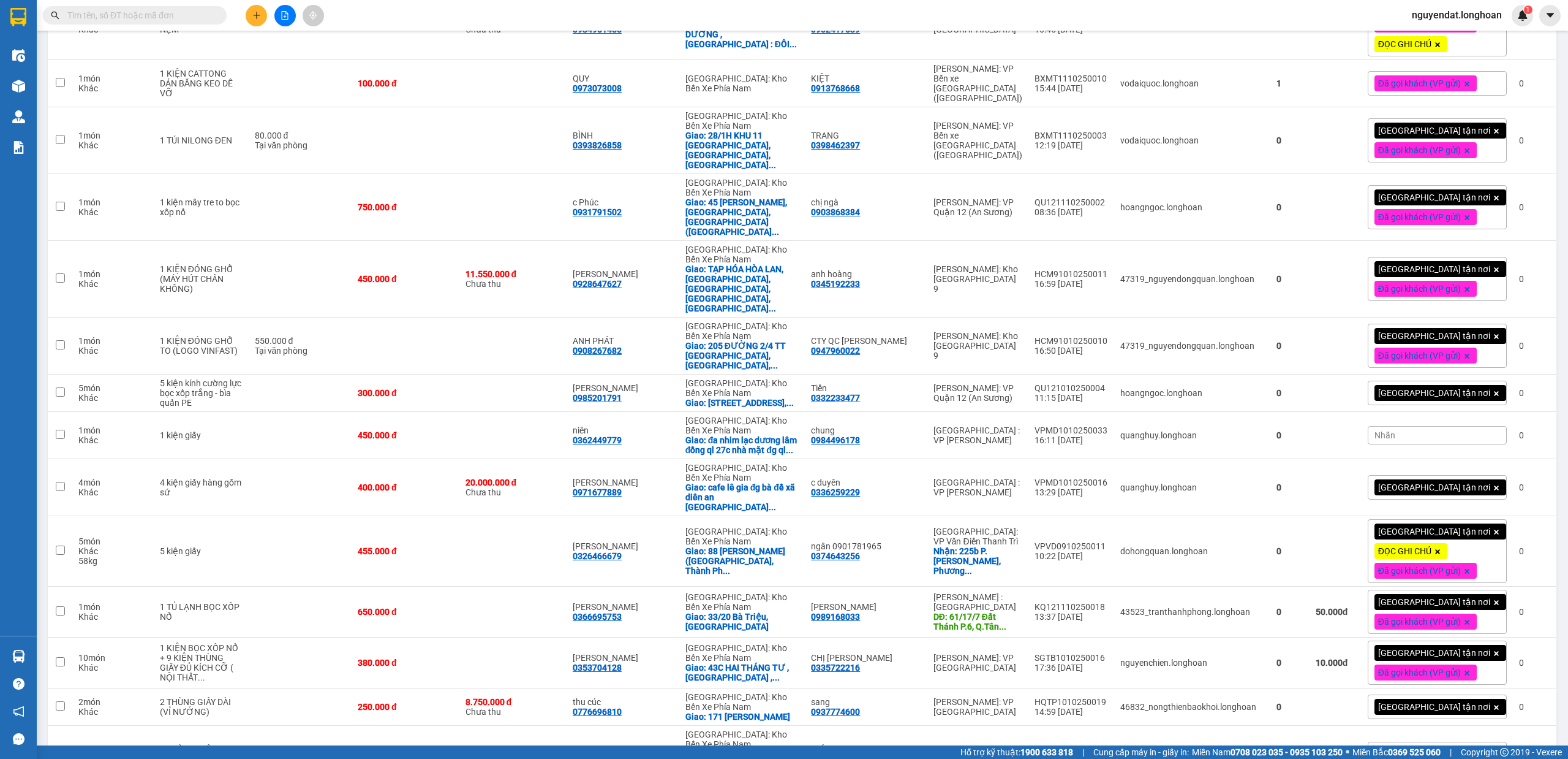
scroll to position [0, 0]
